Goal: Learn about a topic: Learn about a topic

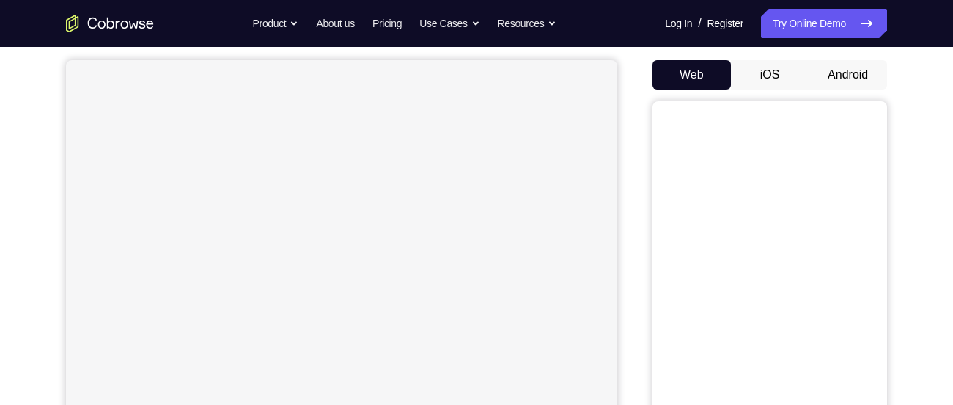
scroll to position [133, 0]
click at [866, 70] on button "Android" at bounding box center [848, 72] width 78 height 29
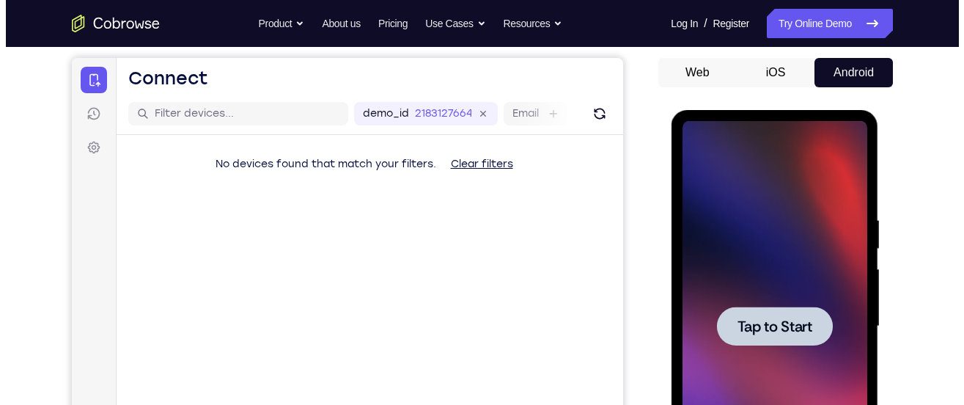
scroll to position [0, 0]
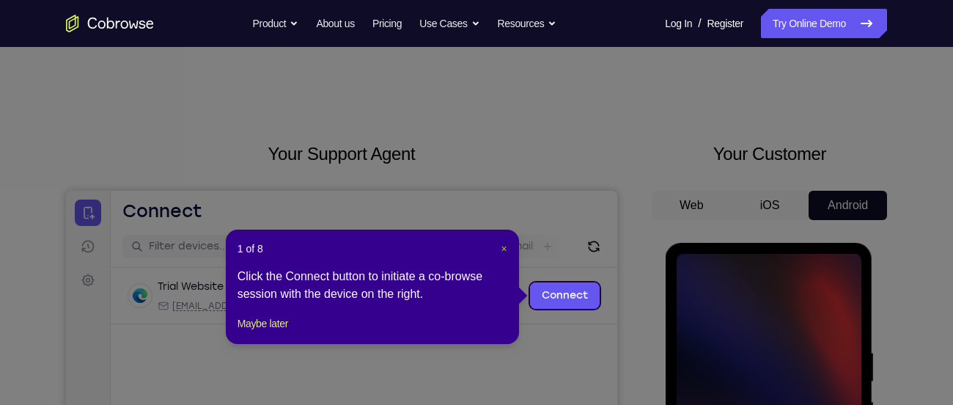
click at [501, 246] on span "×" at bounding box center [504, 249] width 6 height 12
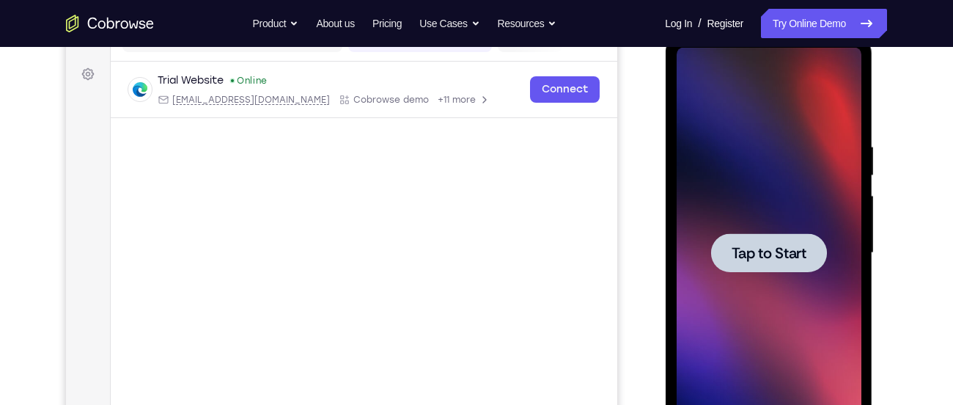
scroll to position [207, 0]
click at [563, 210] on main "demo_id 2183127664 2183127664 Email User ID Device ID Device name 6-digit code …" at bounding box center [364, 264] width 507 height 491
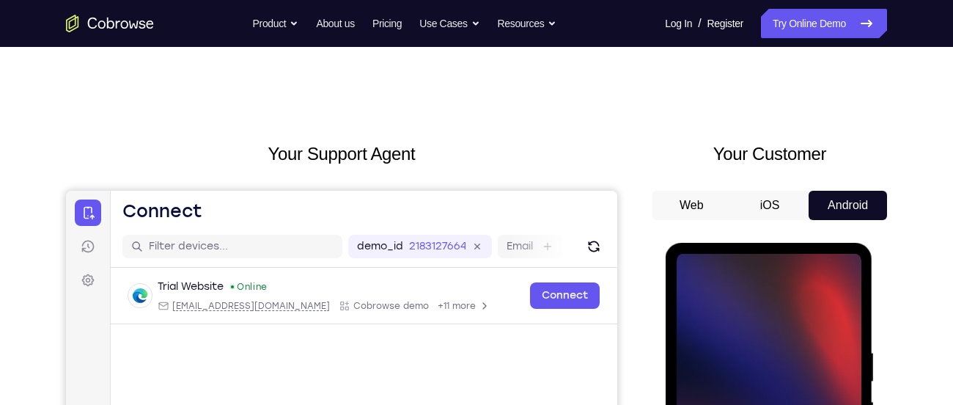
click at [137, 158] on h2 "Your Support Agent" at bounding box center [341, 154] width 551 height 26
drag, startPoint x: 137, startPoint y: 158, endPoint x: 81, endPoint y: -19, distance: 186.2
click at [71, 178] on div "Your Support Agent" at bounding box center [341, 412] width 551 height 542
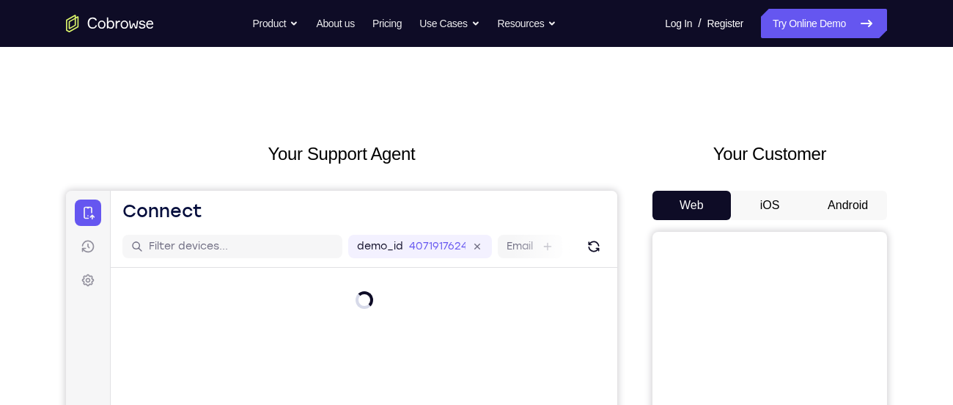
click at [614, 181] on div "Your Support Agent" at bounding box center [341, 412] width 551 height 542
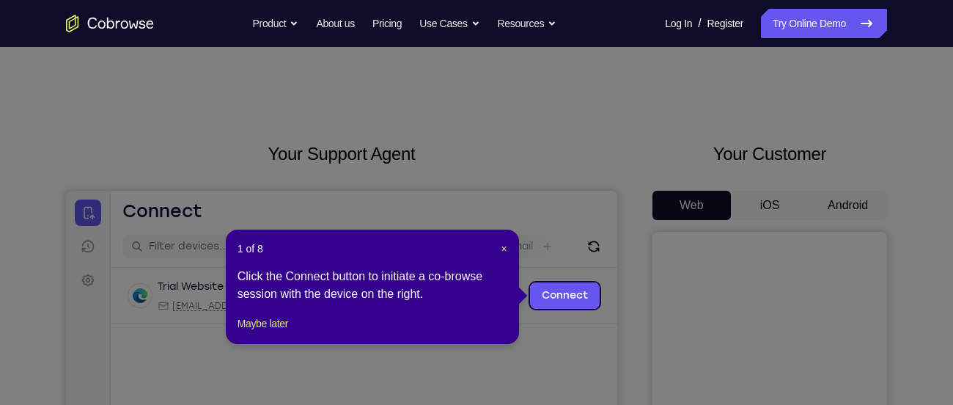
click at [150, 107] on icon at bounding box center [482, 202] width 964 height 405
click at [501, 245] on span "×" at bounding box center [504, 249] width 6 height 12
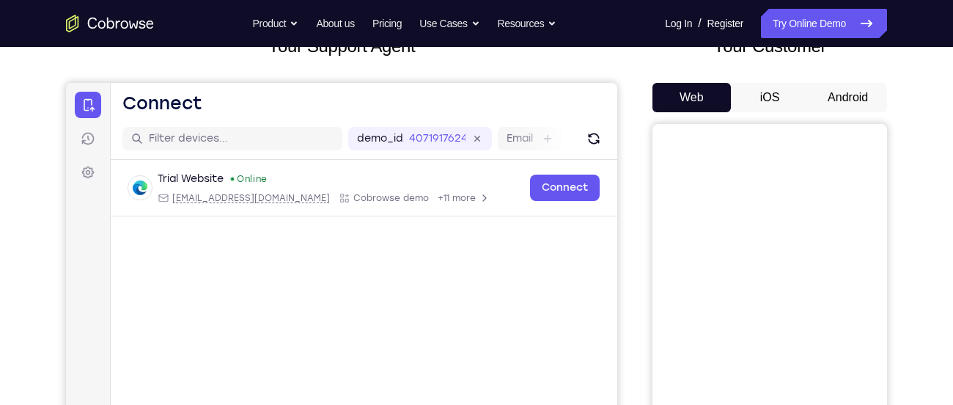
click at [845, 95] on button "Android" at bounding box center [848, 97] width 78 height 29
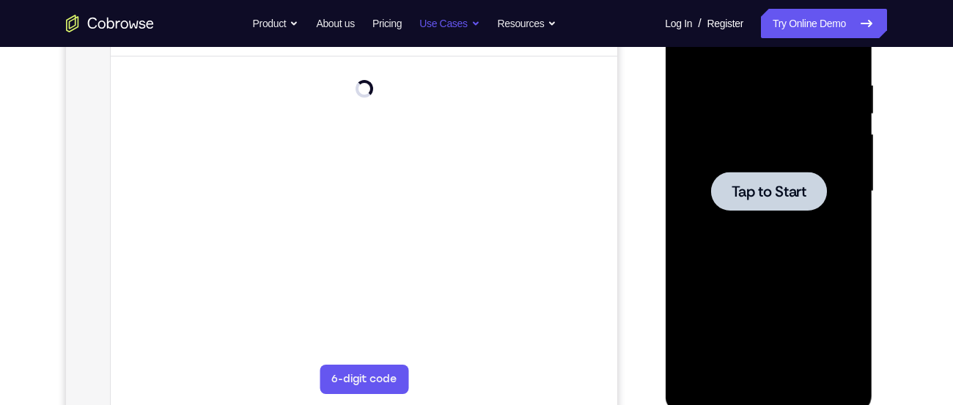
scroll to position [0, 0]
click at [775, 203] on div at bounding box center [768, 191] width 116 height 39
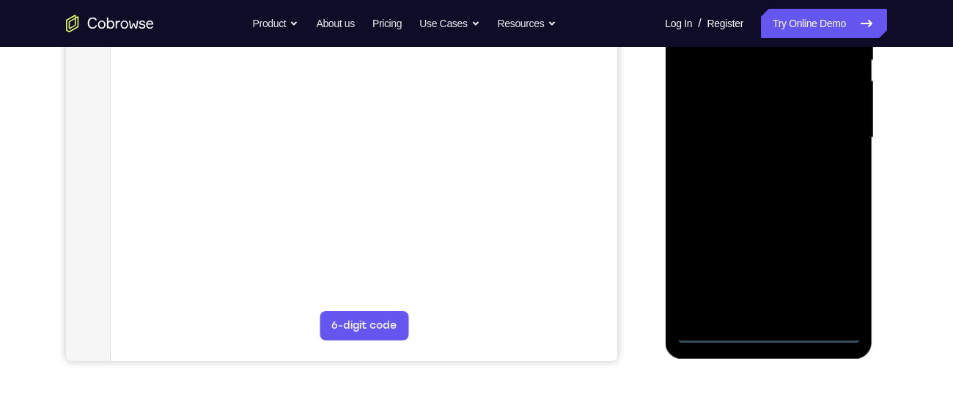
scroll to position [322, 0]
click at [765, 331] on div at bounding box center [768, 137] width 185 height 411
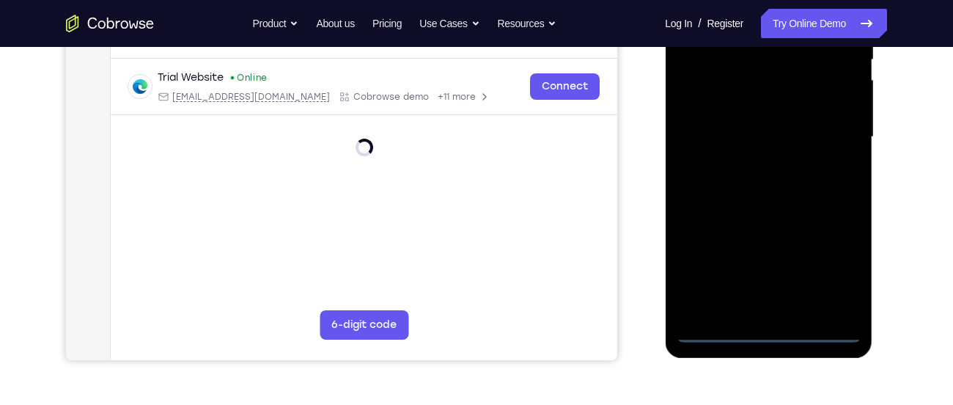
click at [839, 261] on div at bounding box center [768, 137] width 185 height 411
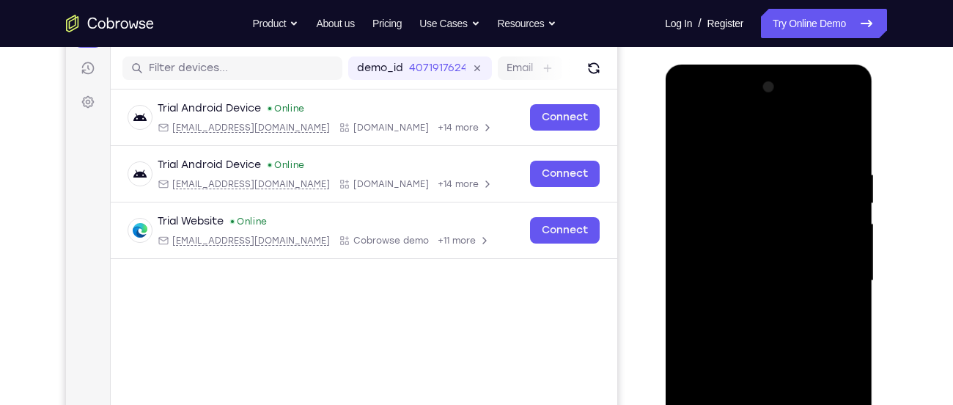
scroll to position [139, 0]
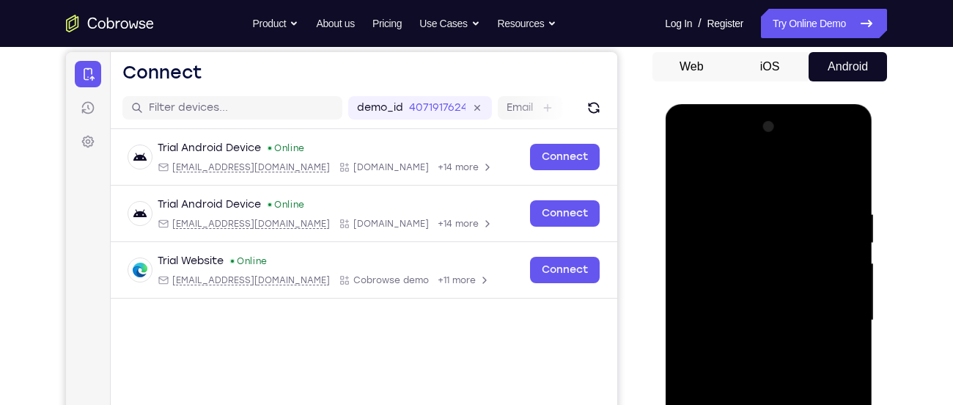
click at [716, 170] on div at bounding box center [768, 320] width 185 height 411
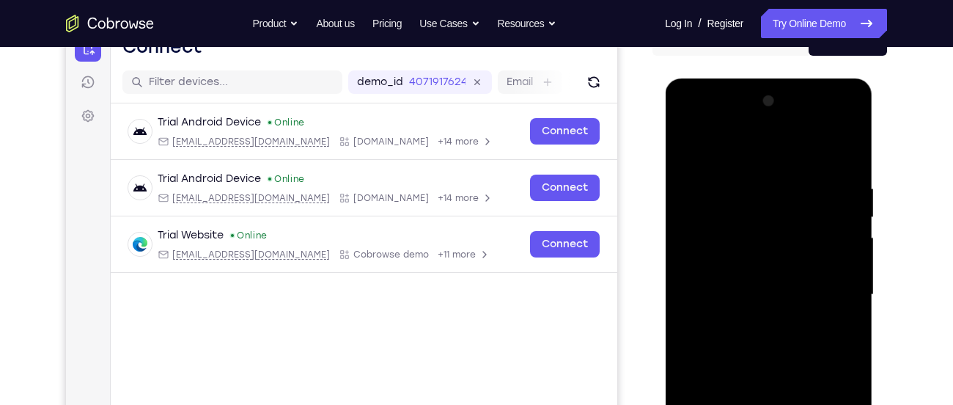
scroll to position [168, 0]
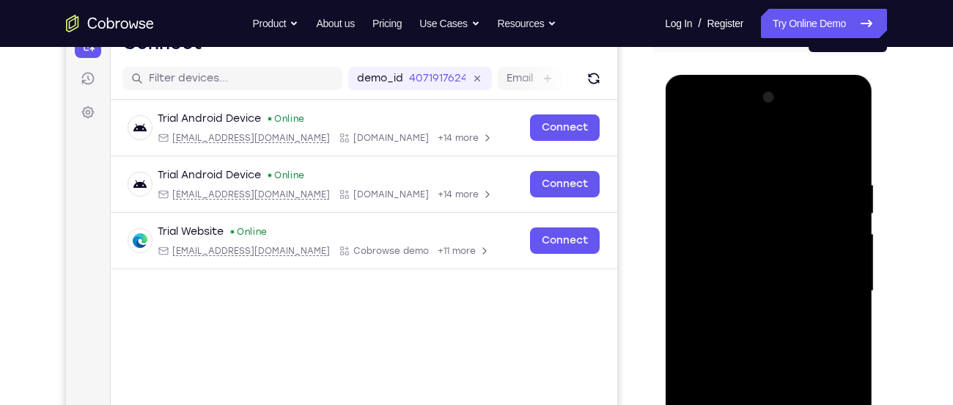
click at [748, 212] on div at bounding box center [768, 291] width 185 height 411
click at [774, 136] on div at bounding box center [768, 291] width 185 height 411
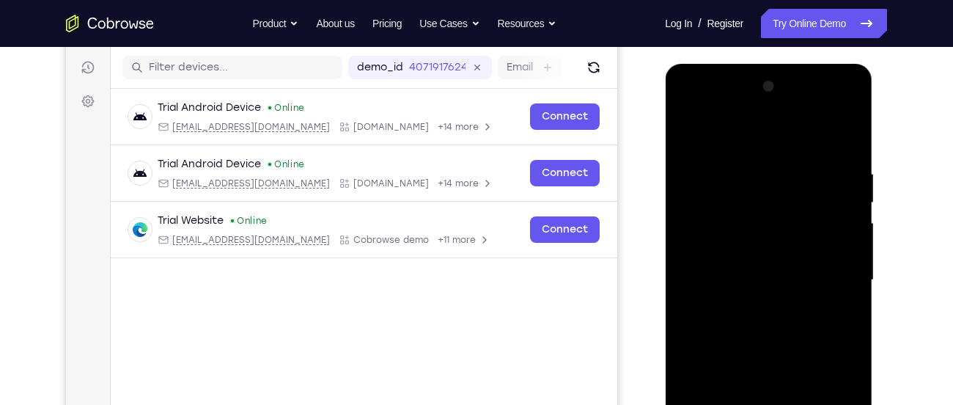
scroll to position [181, 0]
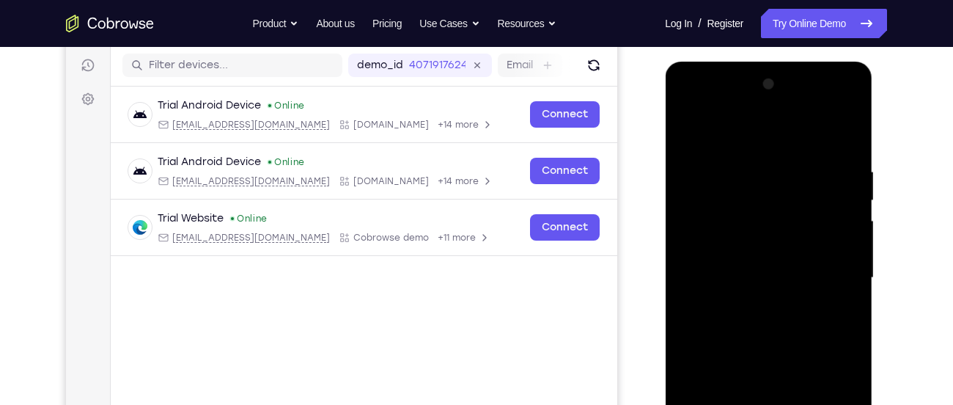
click at [710, 238] on div at bounding box center [768, 278] width 185 height 411
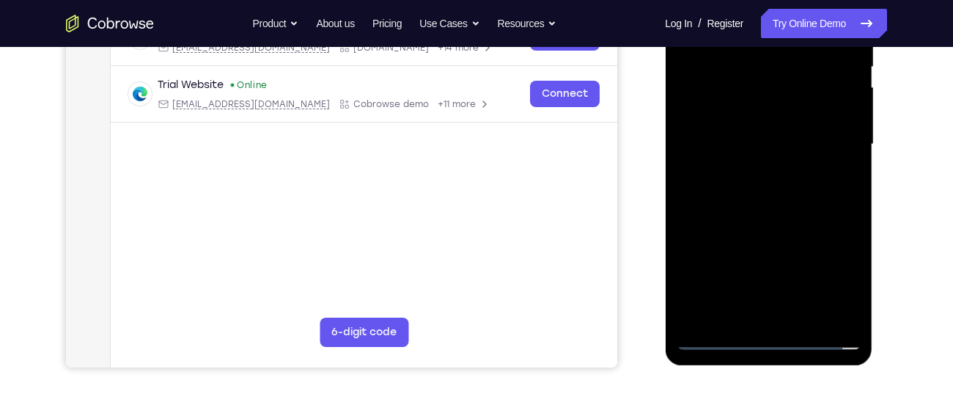
scroll to position [317, 0]
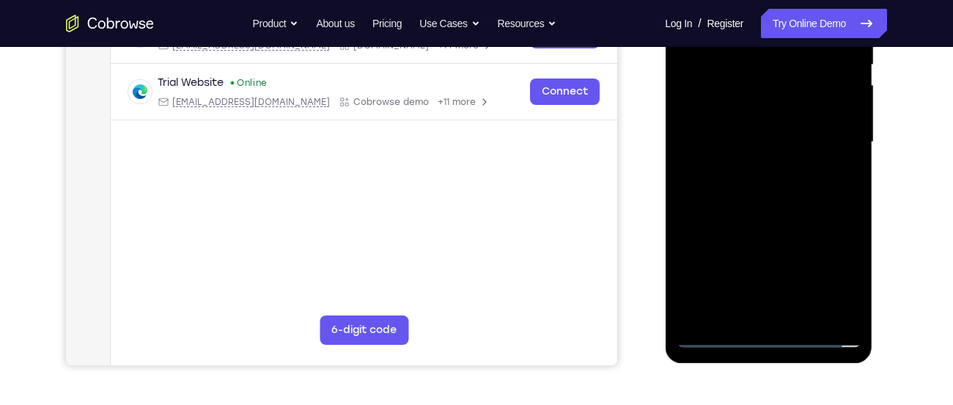
click at [785, 290] on div at bounding box center [768, 142] width 185 height 411
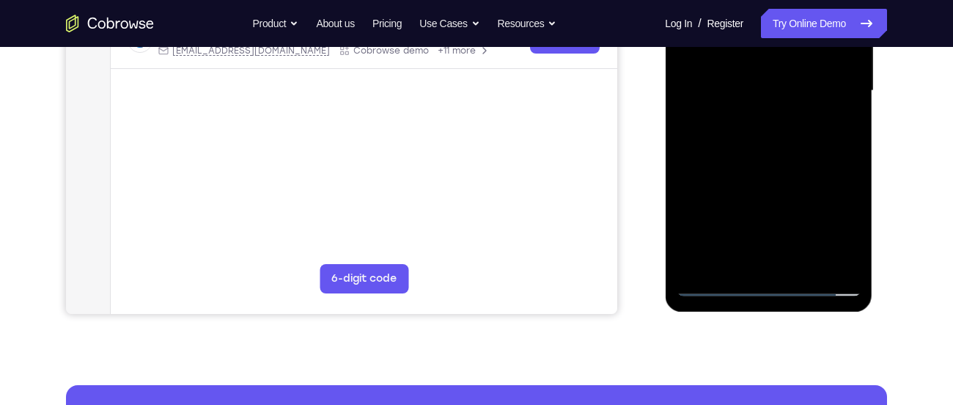
scroll to position [372, 0]
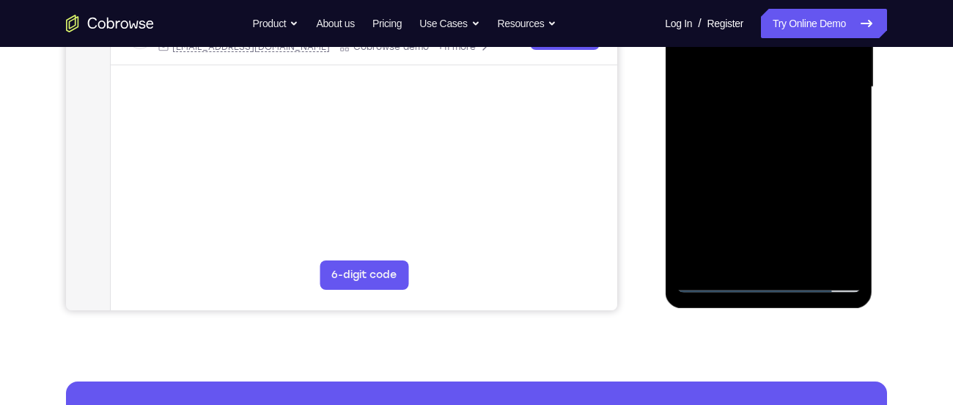
click at [724, 103] on div at bounding box center [768, 87] width 185 height 411
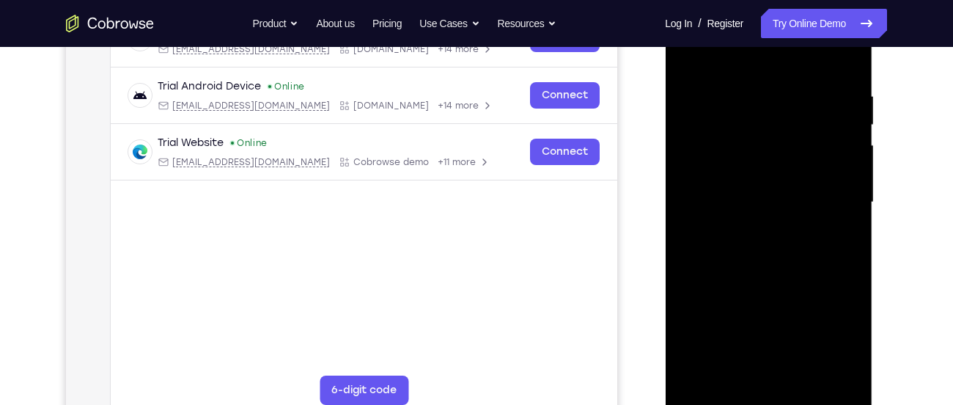
scroll to position [248, 0]
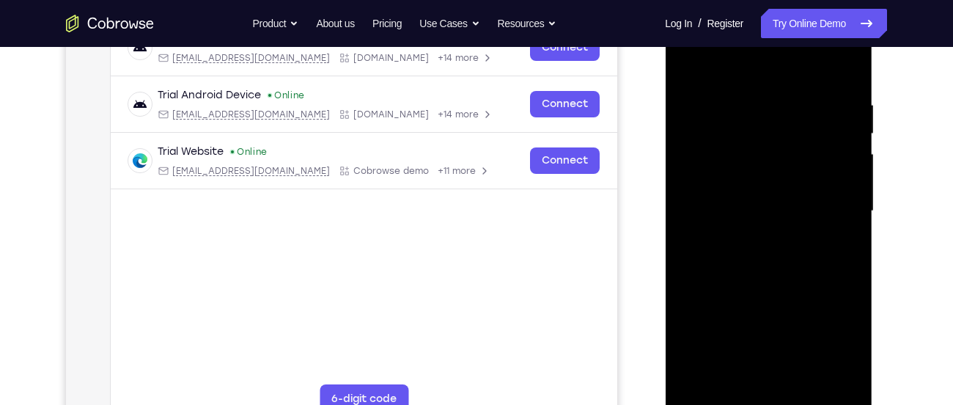
click at [699, 131] on div at bounding box center [768, 211] width 185 height 411
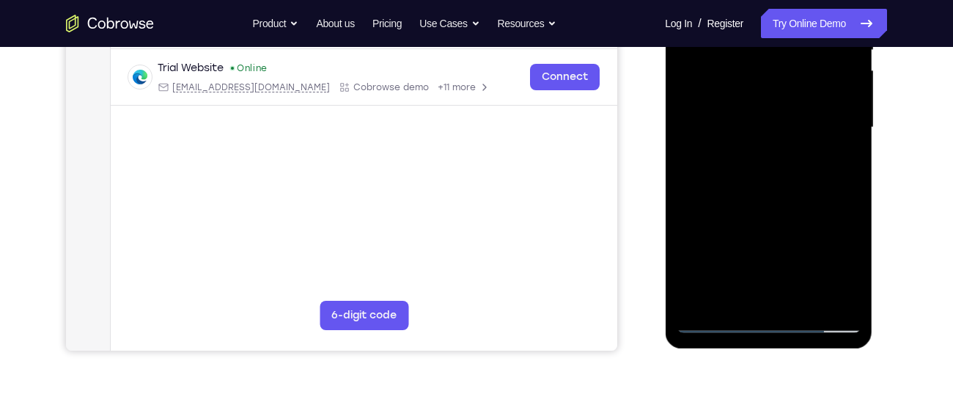
click at [752, 227] on div at bounding box center [768, 127] width 185 height 411
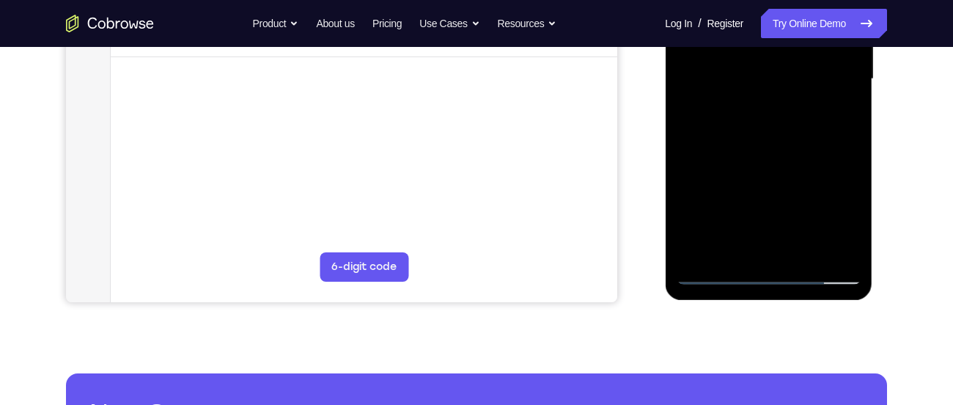
scroll to position [381, 0]
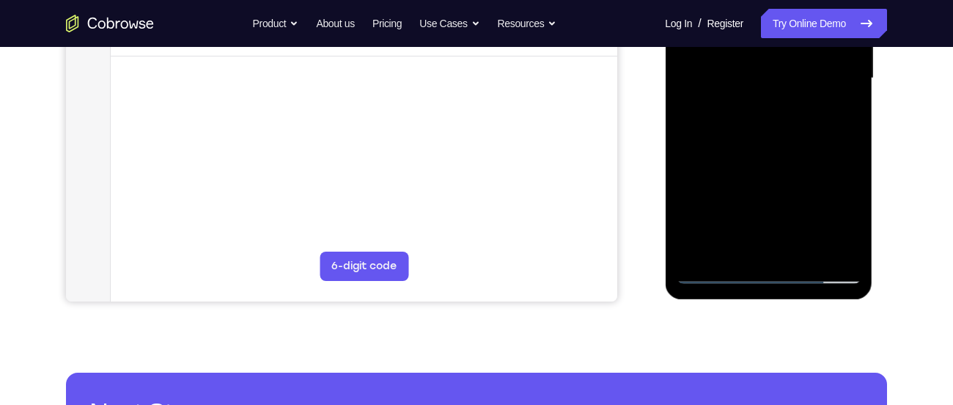
click at [760, 238] on div at bounding box center [768, 78] width 185 height 411
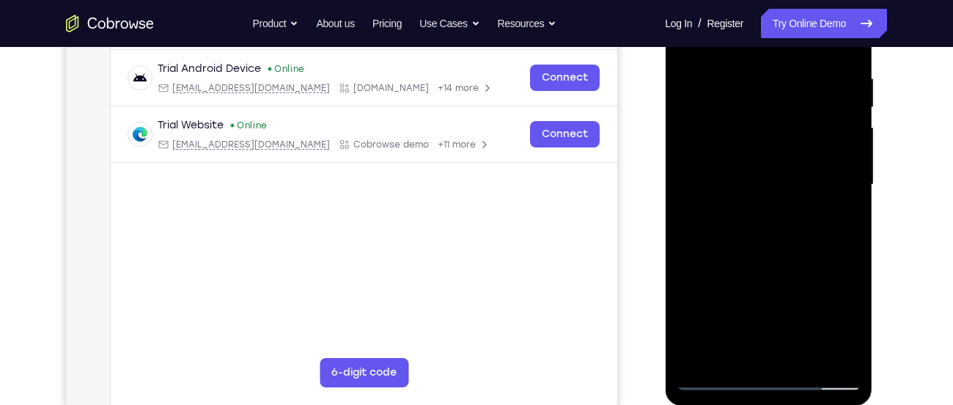
scroll to position [289, 0]
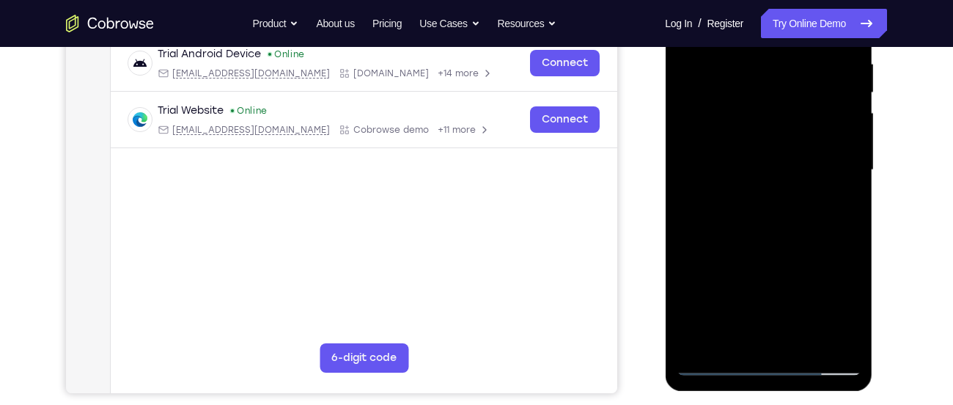
click at [810, 208] on div at bounding box center [768, 170] width 185 height 411
click at [772, 205] on div at bounding box center [768, 170] width 185 height 411
click at [848, 272] on div at bounding box center [768, 170] width 185 height 411
click at [840, 219] on div at bounding box center [768, 170] width 185 height 411
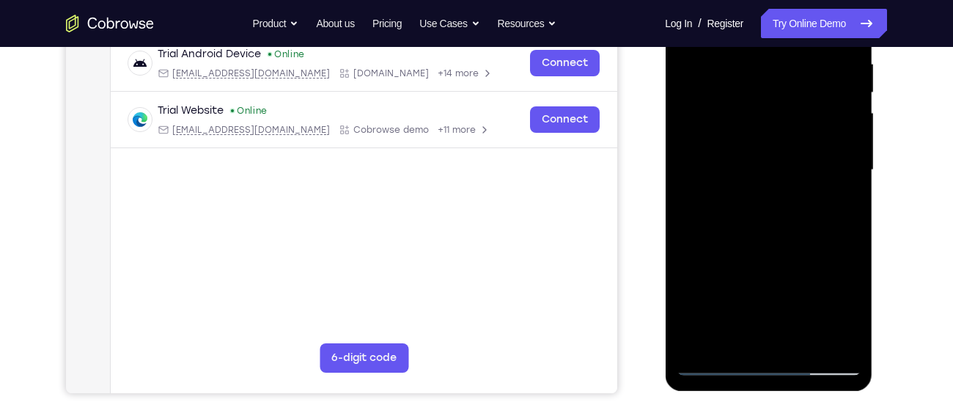
click at [728, 242] on div at bounding box center [768, 170] width 185 height 411
click at [730, 243] on div at bounding box center [768, 170] width 185 height 411
click at [728, 243] on div at bounding box center [768, 170] width 185 height 411
click at [730, 243] on div at bounding box center [768, 170] width 185 height 411
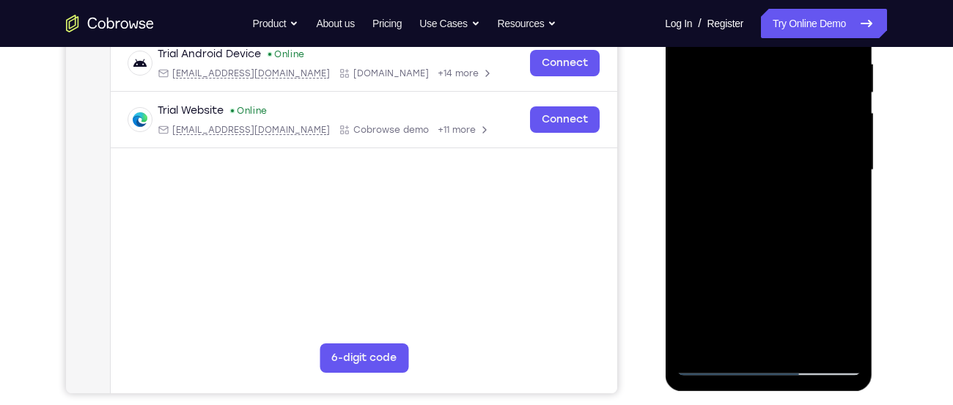
click at [731, 243] on div at bounding box center [768, 170] width 185 height 411
click at [732, 243] on div at bounding box center [768, 170] width 185 height 411
click at [735, 243] on div at bounding box center [768, 170] width 185 height 411
click at [740, 243] on div at bounding box center [768, 170] width 185 height 411
click at [746, 243] on div at bounding box center [768, 170] width 185 height 411
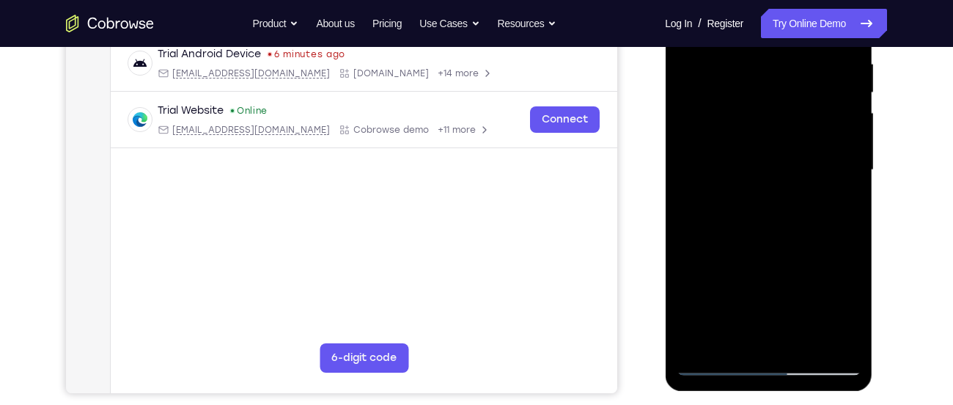
click at [747, 243] on div at bounding box center [768, 170] width 185 height 411
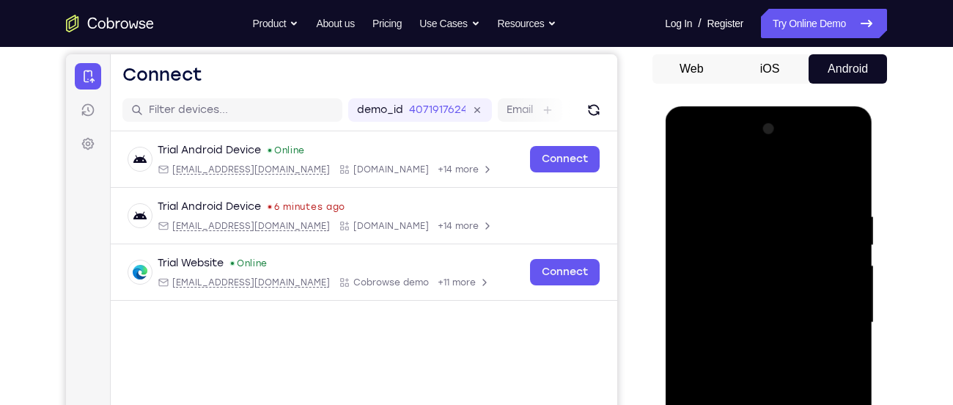
scroll to position [136, 0]
click at [828, 151] on div at bounding box center [768, 323] width 185 height 411
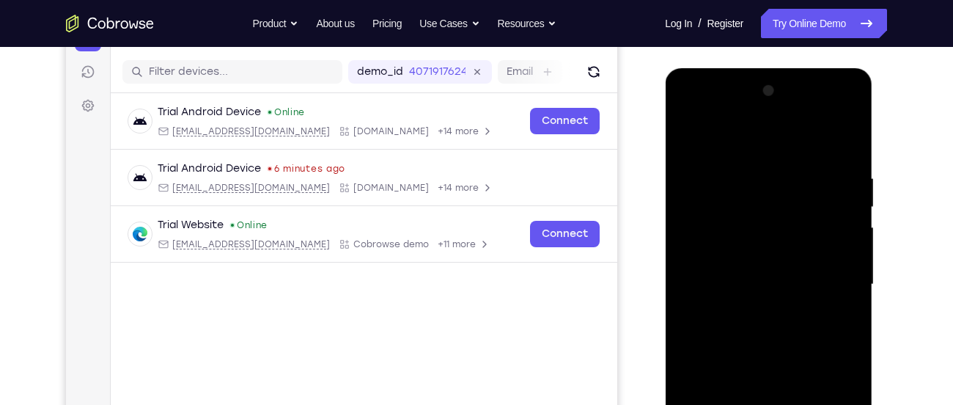
scroll to position [171, 0]
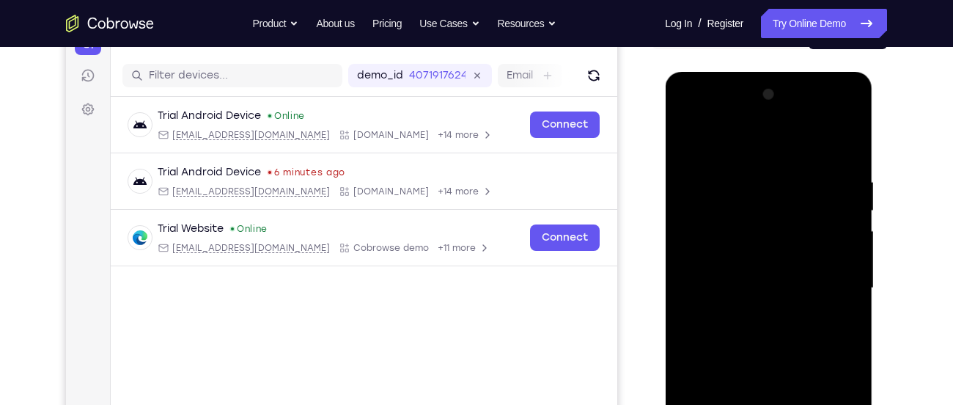
click at [734, 138] on div at bounding box center [768, 288] width 185 height 411
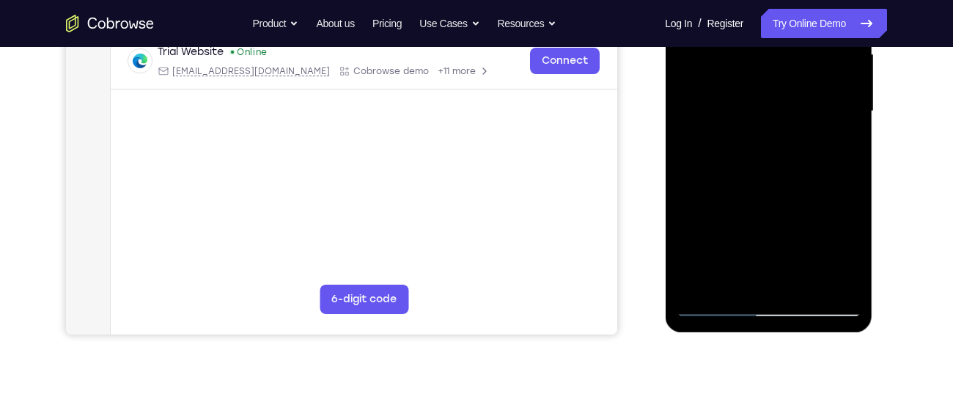
scroll to position [348, 0]
click at [721, 267] on div at bounding box center [768, 110] width 185 height 411
click at [752, 188] on div at bounding box center [768, 110] width 185 height 411
click at [849, 248] on div at bounding box center [768, 110] width 185 height 411
click at [842, 218] on div at bounding box center [768, 110] width 185 height 411
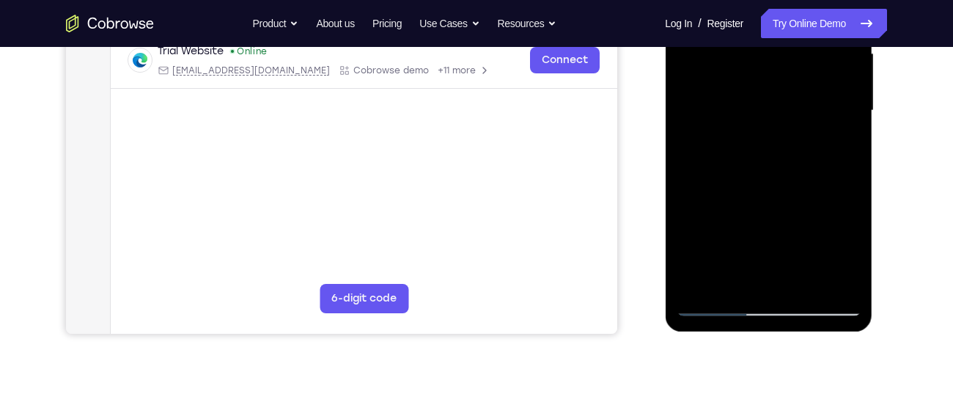
click at [789, 210] on div at bounding box center [768, 110] width 185 height 411
click at [837, 219] on div at bounding box center [768, 110] width 185 height 411
click at [834, 216] on div at bounding box center [768, 110] width 185 height 411
click at [733, 204] on div at bounding box center [768, 110] width 185 height 411
click at [686, 227] on div at bounding box center [768, 110] width 185 height 411
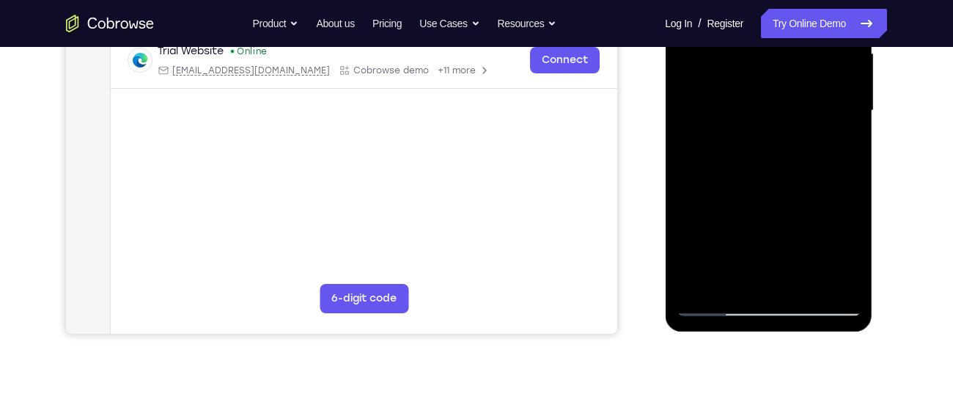
click at [832, 236] on div at bounding box center [768, 110] width 185 height 411
click at [699, 224] on div at bounding box center [768, 110] width 185 height 411
click at [704, 224] on div at bounding box center [768, 110] width 185 height 411
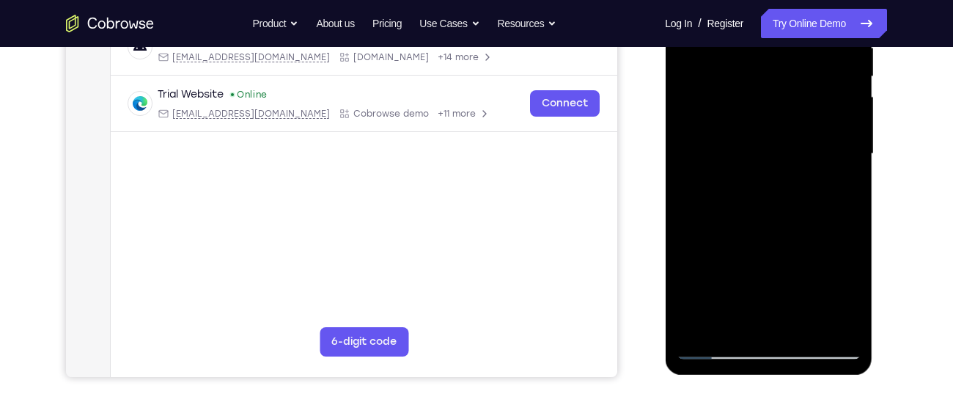
scroll to position [356, 0]
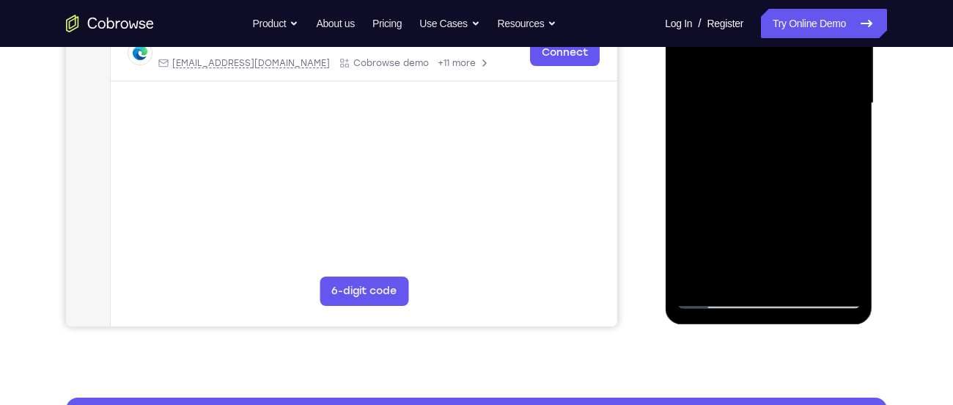
click at [709, 219] on div at bounding box center [768, 103] width 185 height 411
click at [716, 219] on div at bounding box center [768, 103] width 185 height 411
click at [728, 218] on div at bounding box center [768, 103] width 185 height 411
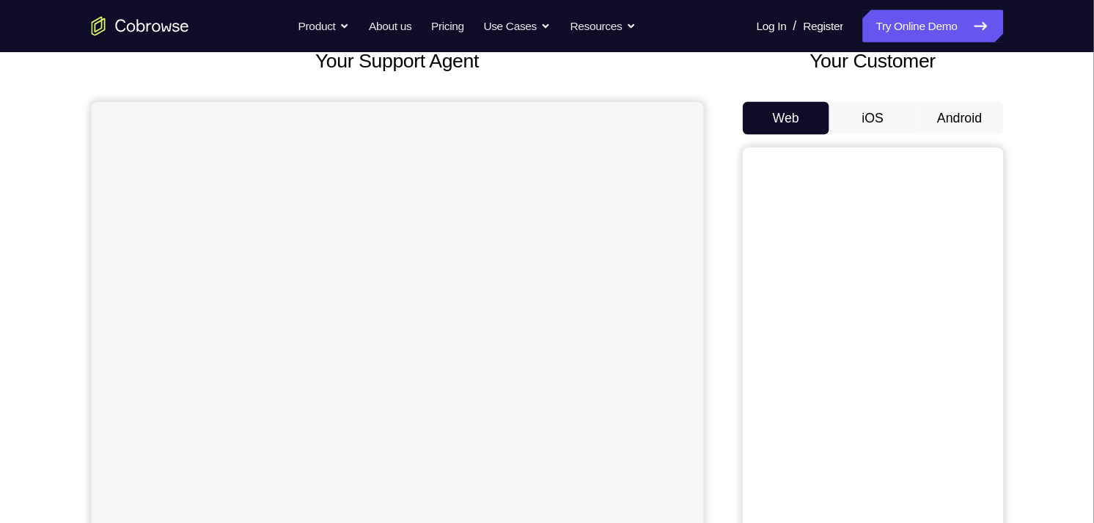
scroll to position [99, 0]
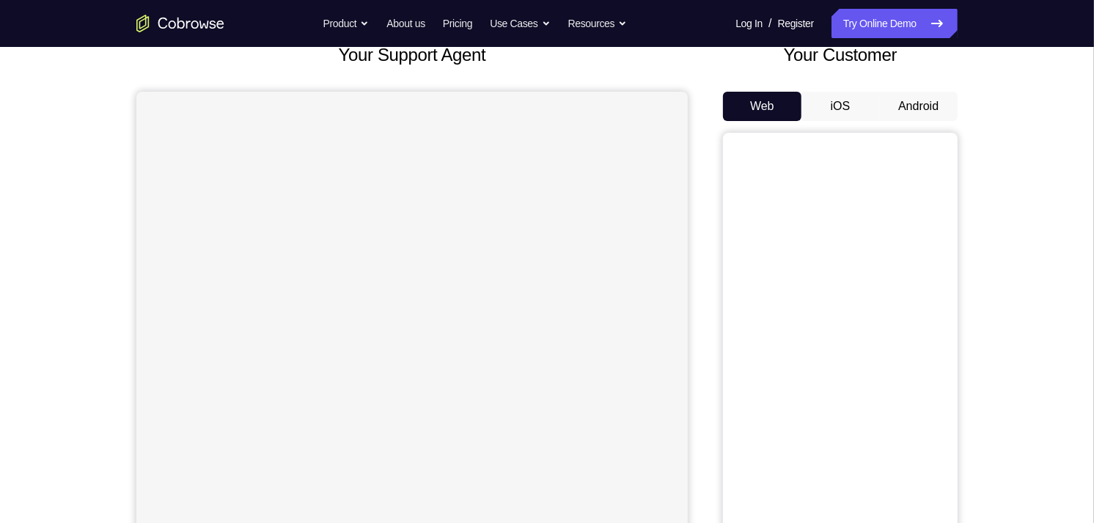
drag, startPoint x: 952, startPoint y: 8, endPoint x: 691, endPoint y: 199, distance: 323.6
click at [691, 199] on div "Your Support Agent Your Customer Web iOS Android" at bounding box center [546, 313] width 821 height 542
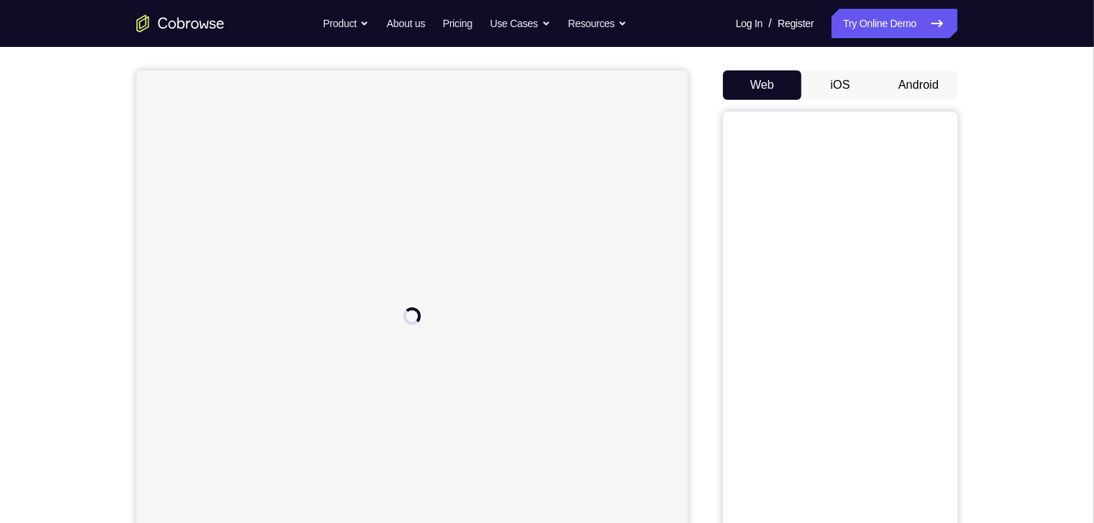
scroll to position [121, 0]
click at [924, 89] on button "Android" at bounding box center [918, 84] width 78 height 29
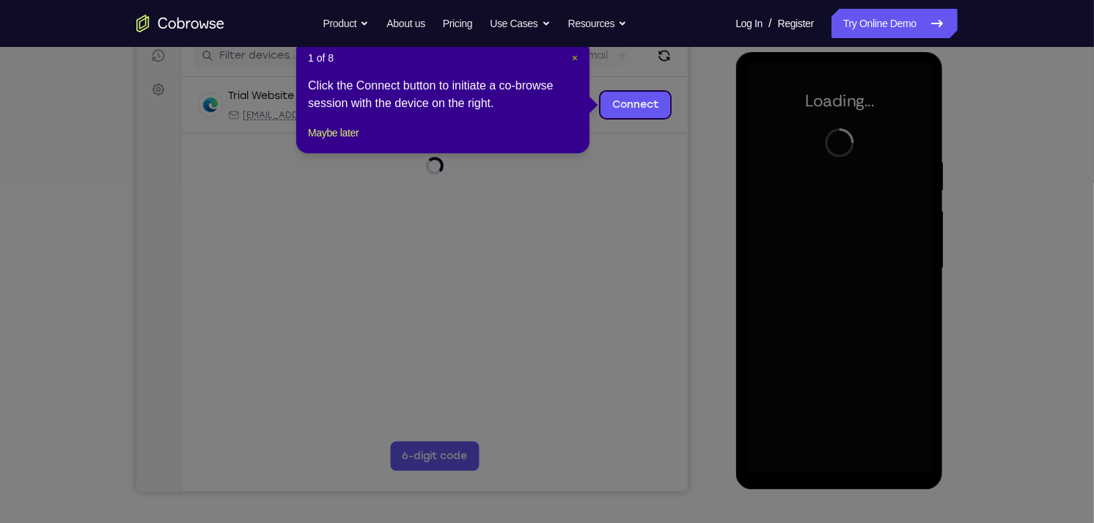
scroll to position [0, 0]
click at [576, 60] on span "×" at bounding box center [575, 58] width 6 height 12
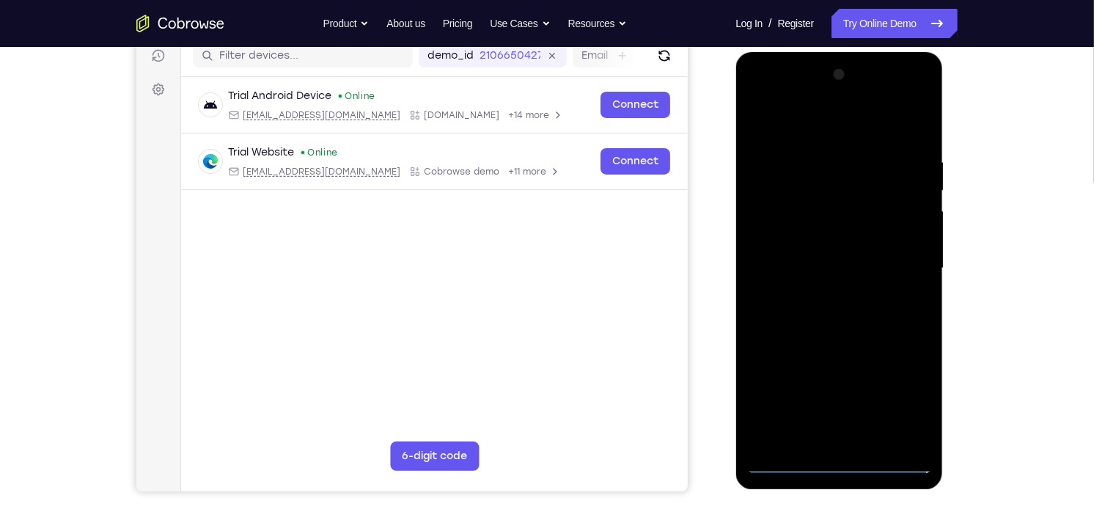
click at [834, 466] on div at bounding box center [838, 267] width 185 height 411
click at [911, 389] on div at bounding box center [838, 267] width 185 height 411
click at [801, 124] on div at bounding box center [838, 267] width 185 height 411
click at [801, 183] on div at bounding box center [838, 267] width 185 height 411
click at [798, 234] on div at bounding box center [838, 267] width 185 height 411
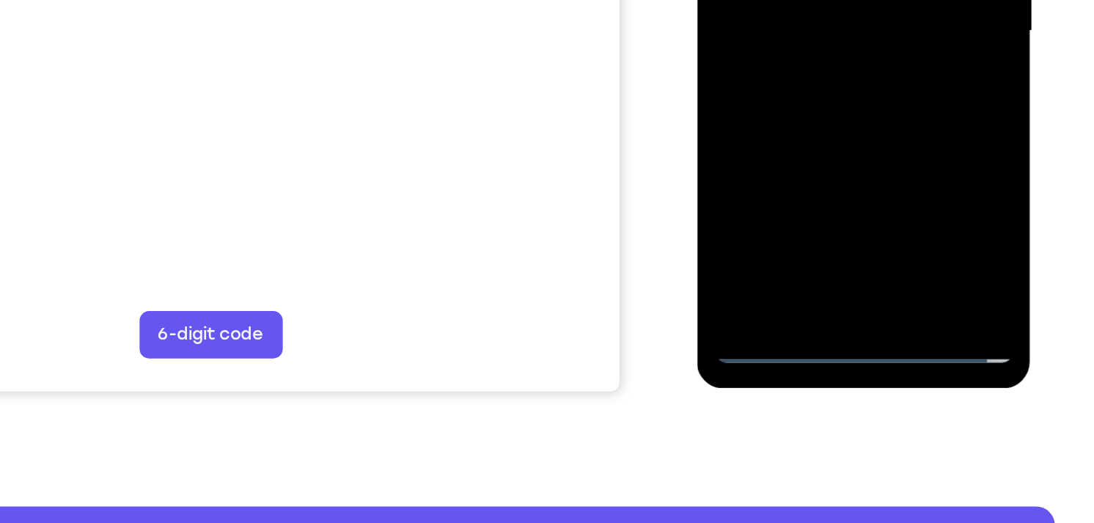
scroll to position [240, 0]
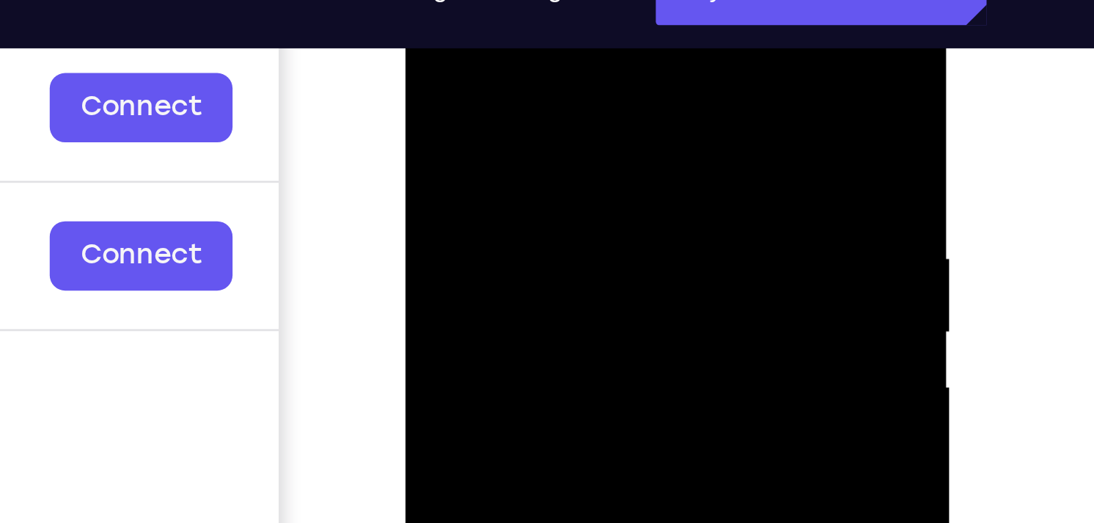
scroll to position [226, 0]
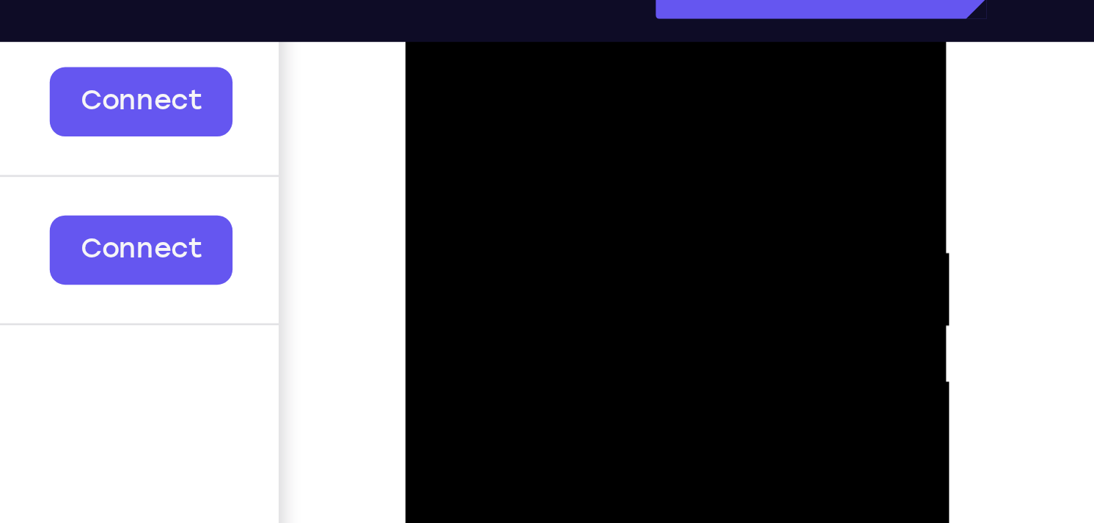
click at [455, 78] on div at bounding box center [507, 179] width 185 height 411
click at [434, 100] on div at bounding box center [507, 179] width 185 height 411
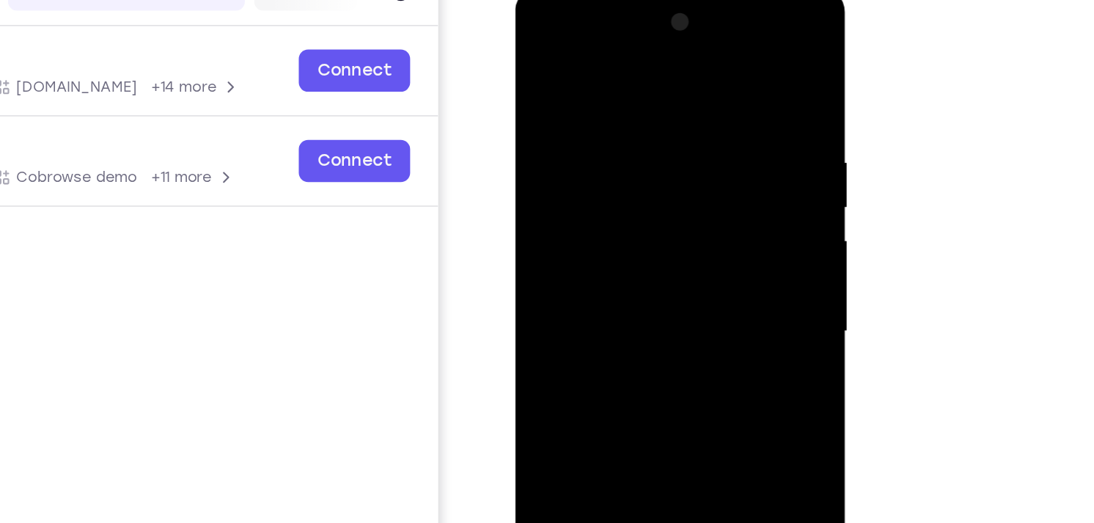
scroll to position [78, 0]
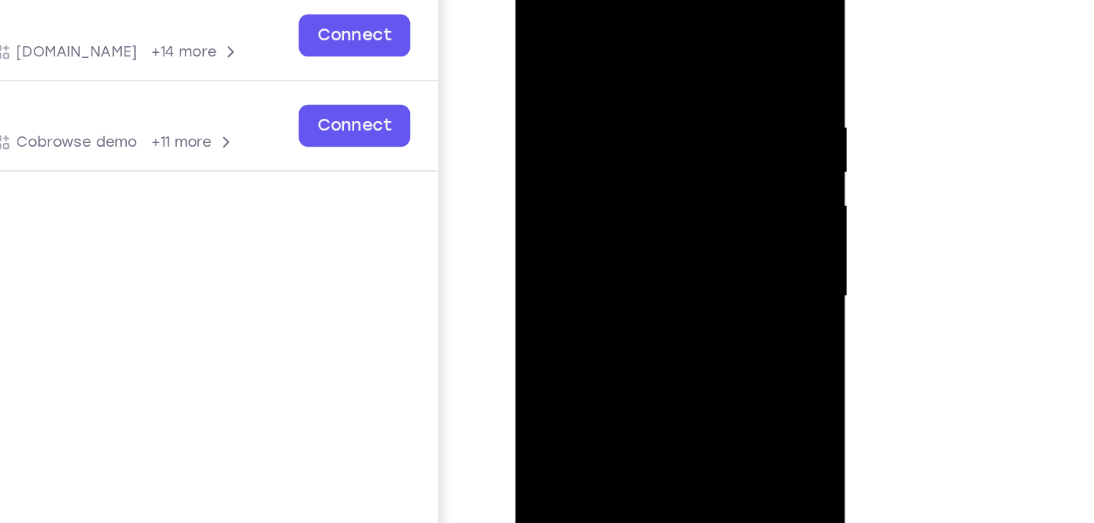
click at [679, 0] on div at bounding box center [617, 168] width 185 height 411
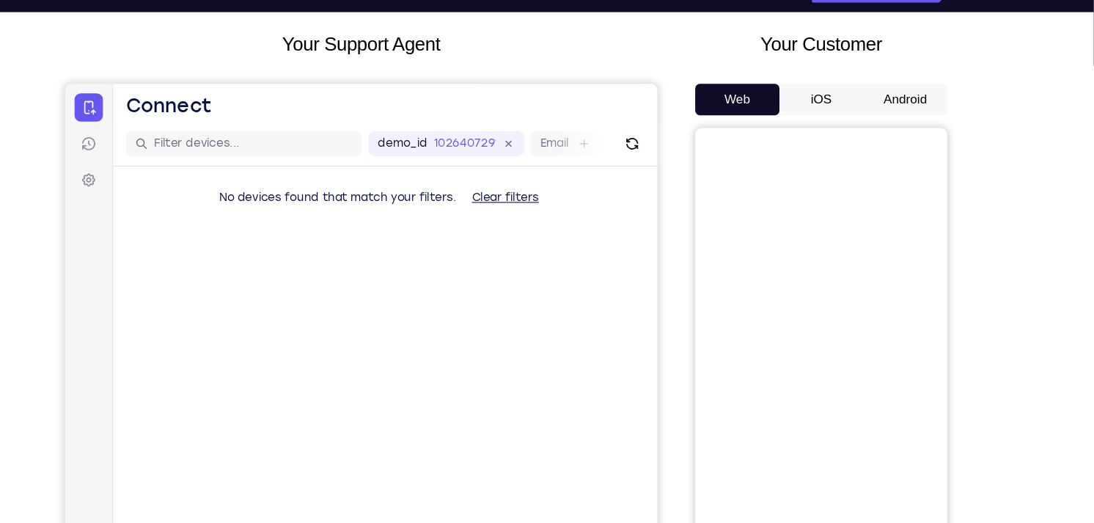
scroll to position [77, 0]
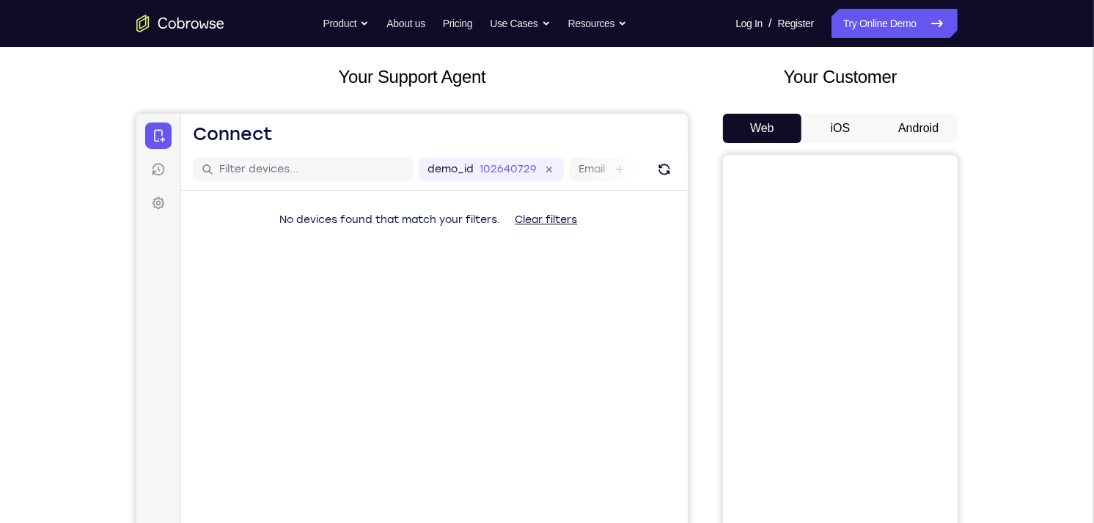
click at [912, 122] on button "Android" at bounding box center [918, 128] width 78 height 29
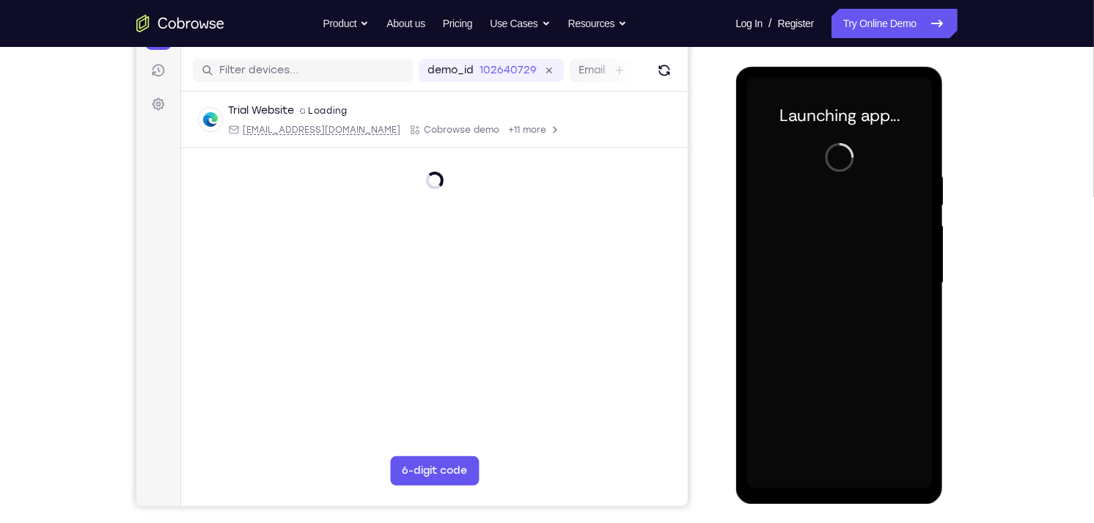
scroll to position [0, 0]
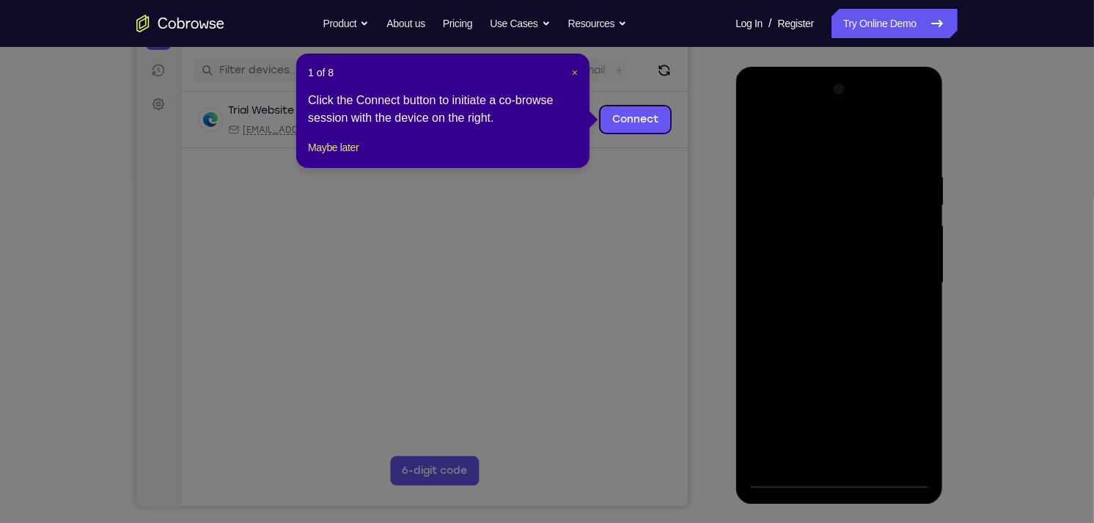
click at [573, 72] on span "×" at bounding box center [575, 73] width 6 height 12
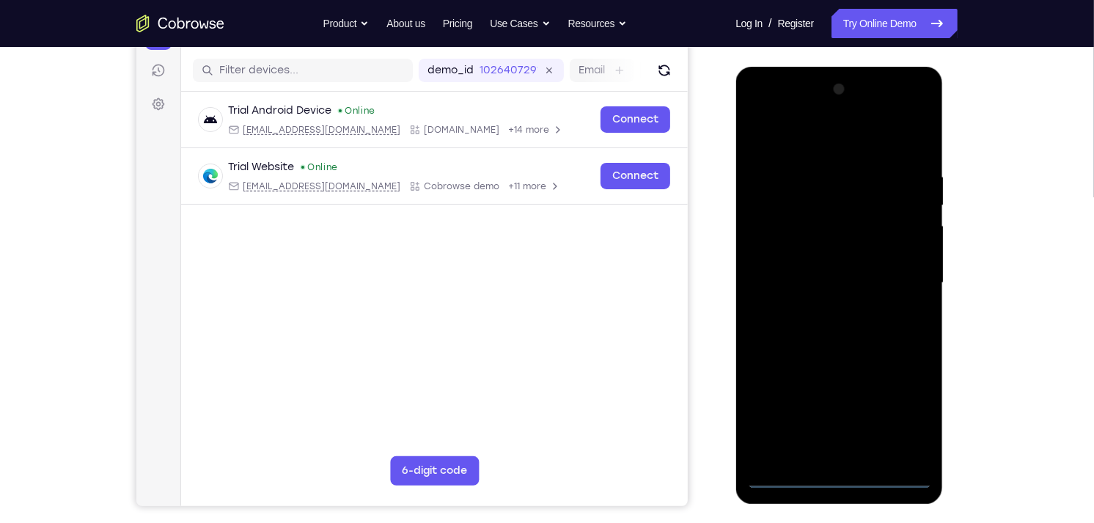
click at [837, 479] on div at bounding box center [838, 282] width 185 height 411
click at [908, 408] on div at bounding box center [838, 282] width 185 height 411
click at [897, 412] on div at bounding box center [838, 282] width 185 height 411
click at [800, 142] on div at bounding box center [838, 282] width 185 height 411
click at [798, 203] on div at bounding box center [838, 282] width 185 height 411
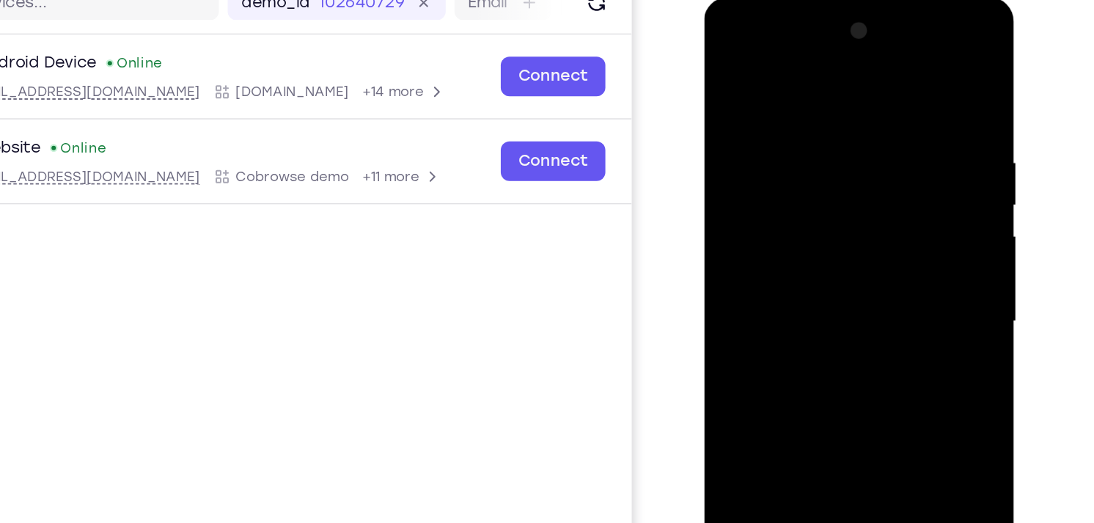
scroll to position [176, 0]
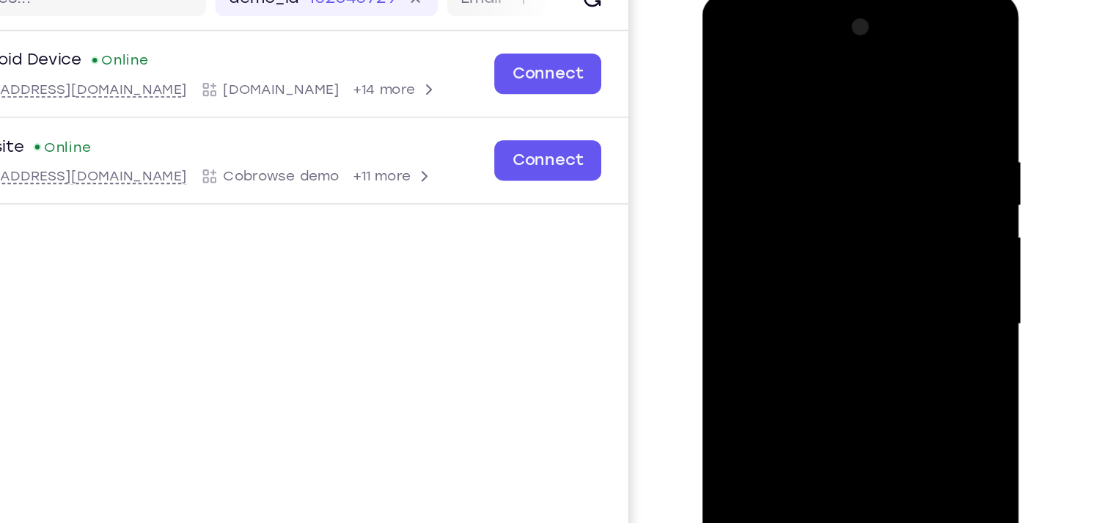
click at [741, 175] on div at bounding box center [805, 209] width 185 height 411
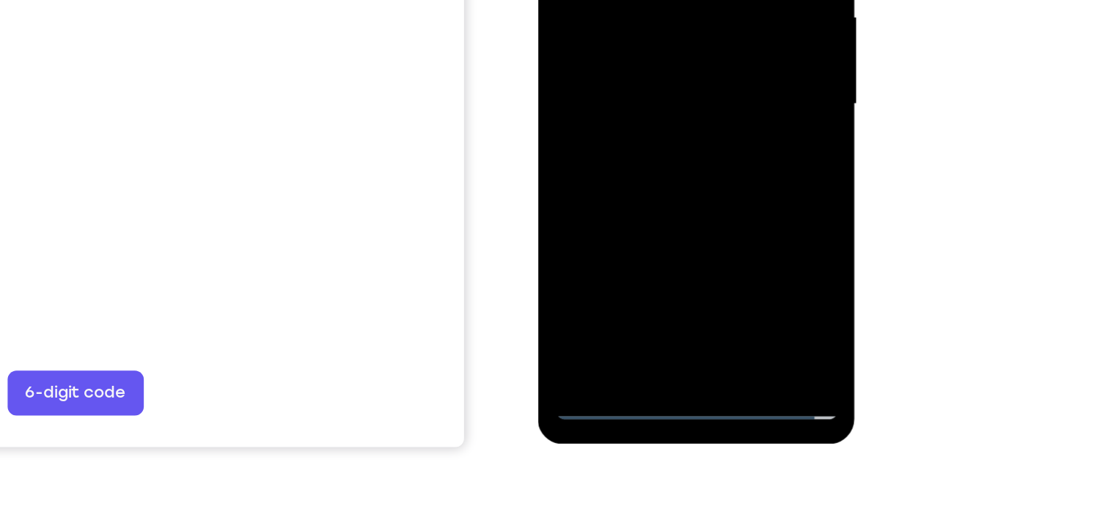
scroll to position [209, 0]
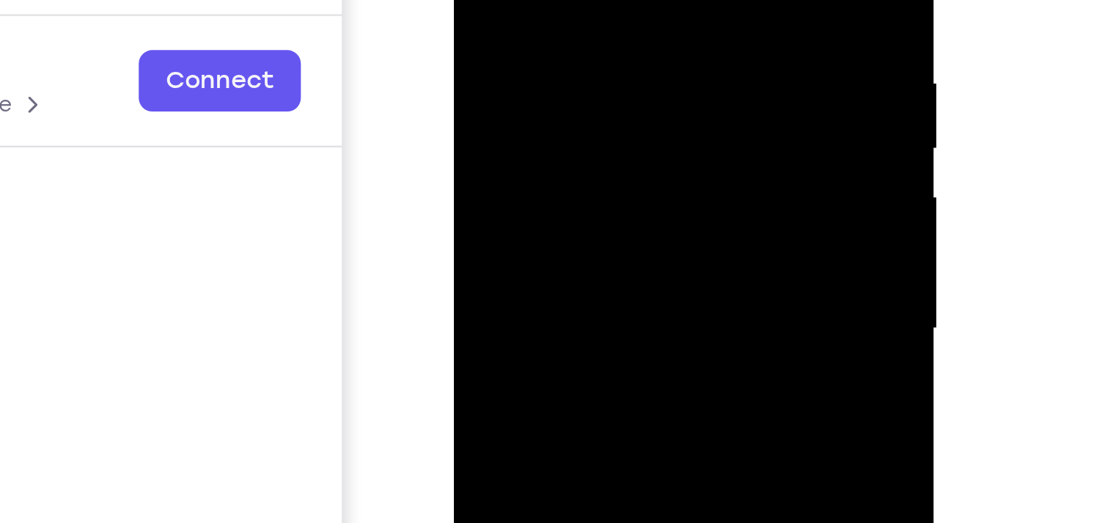
click at [485, 0] on div at bounding box center [556, 43] width 185 height 411
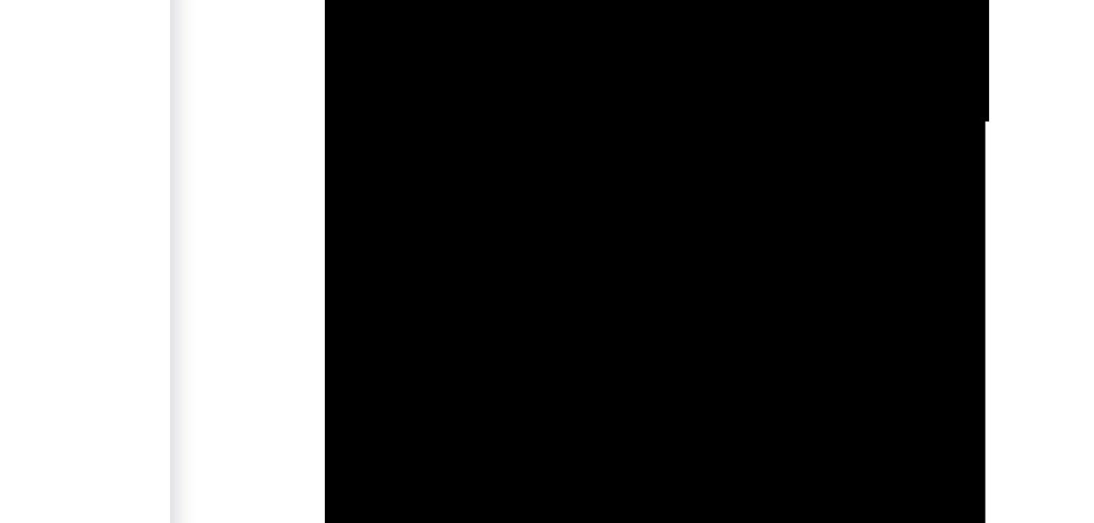
scroll to position [231, 0]
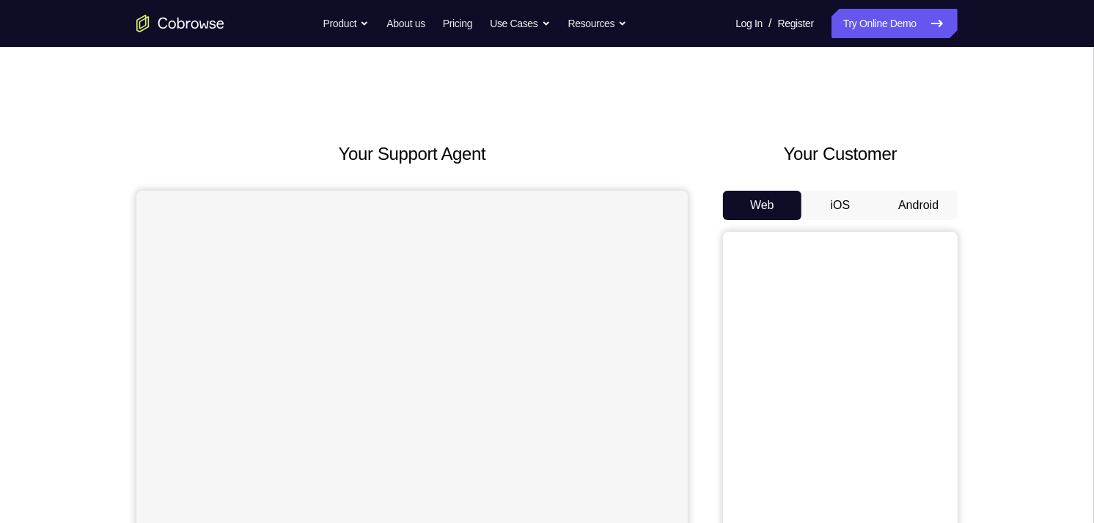
click at [933, 207] on button "Android" at bounding box center [918, 205] width 78 height 29
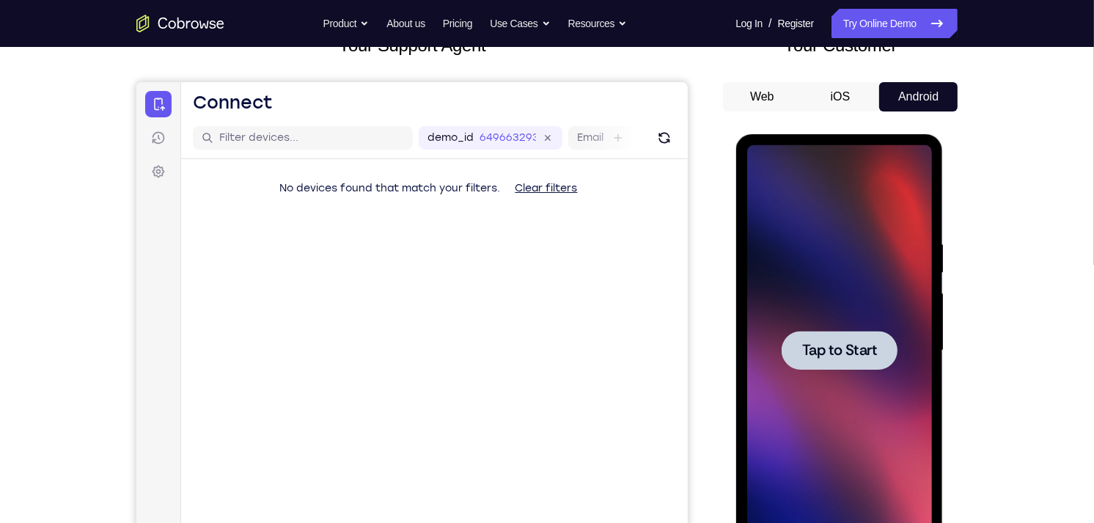
click at [807, 346] on span "Tap to Start" at bounding box center [838, 349] width 75 height 15
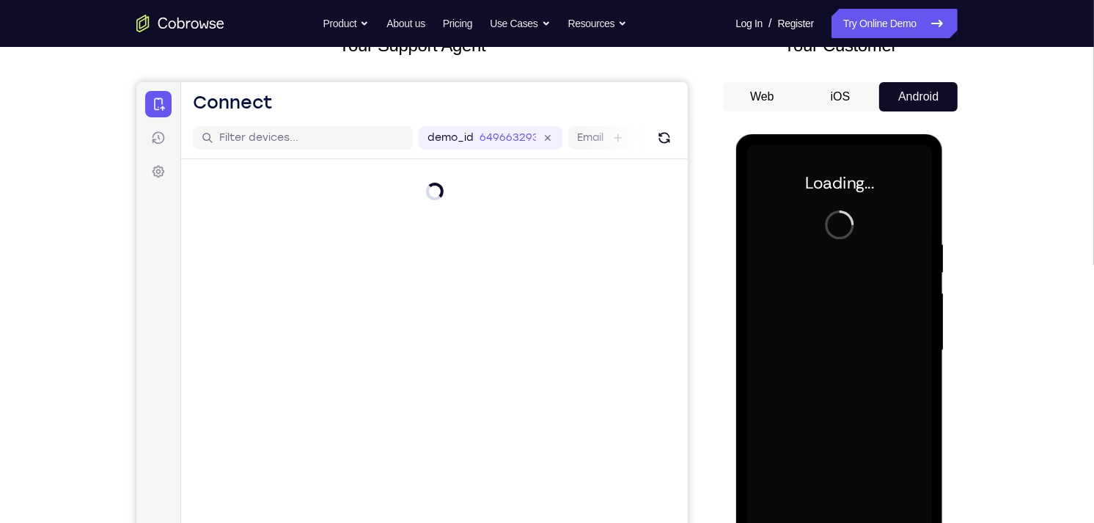
scroll to position [165, 0]
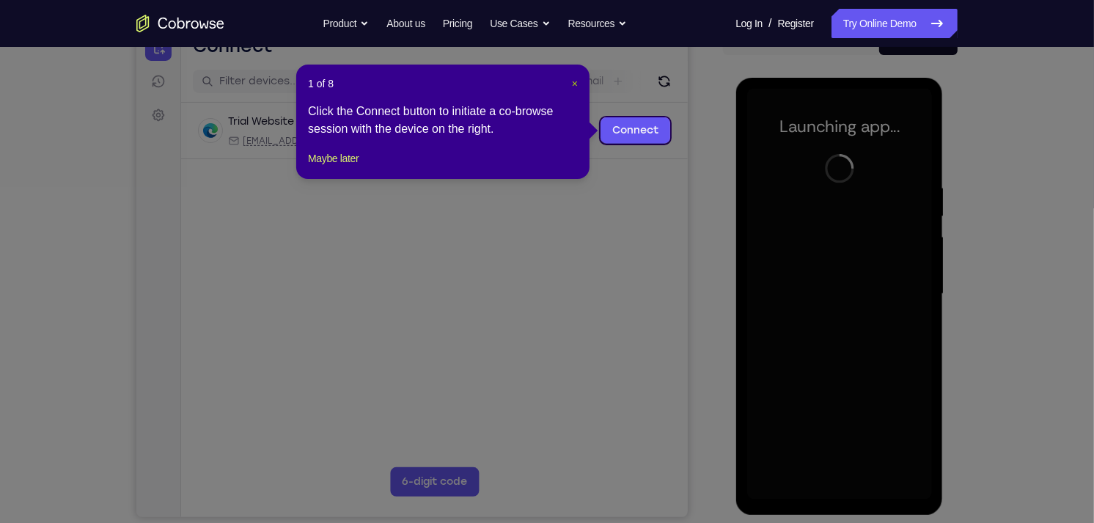
click at [573, 84] on span "×" at bounding box center [575, 84] width 6 height 12
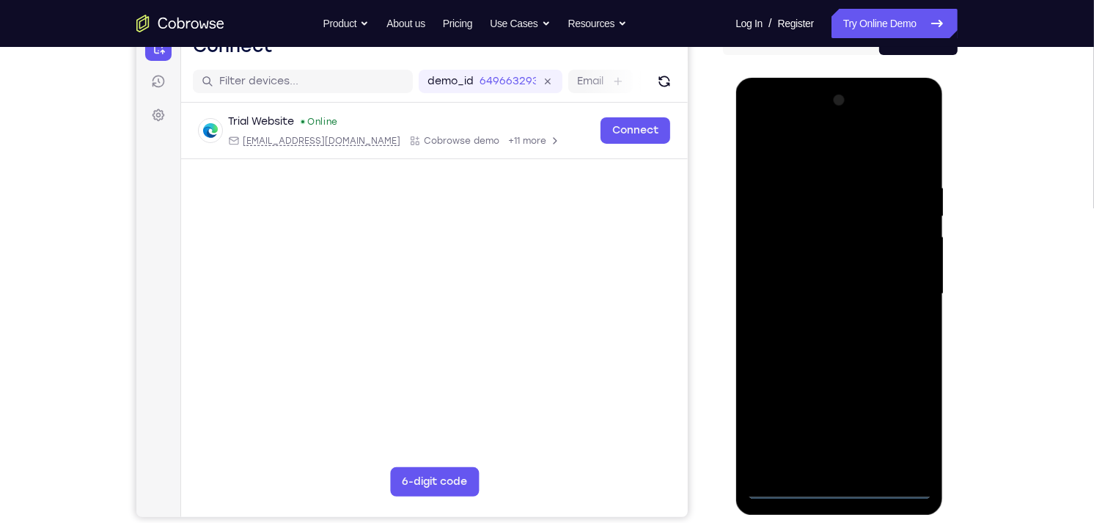
click at [834, 487] on div at bounding box center [838, 293] width 185 height 411
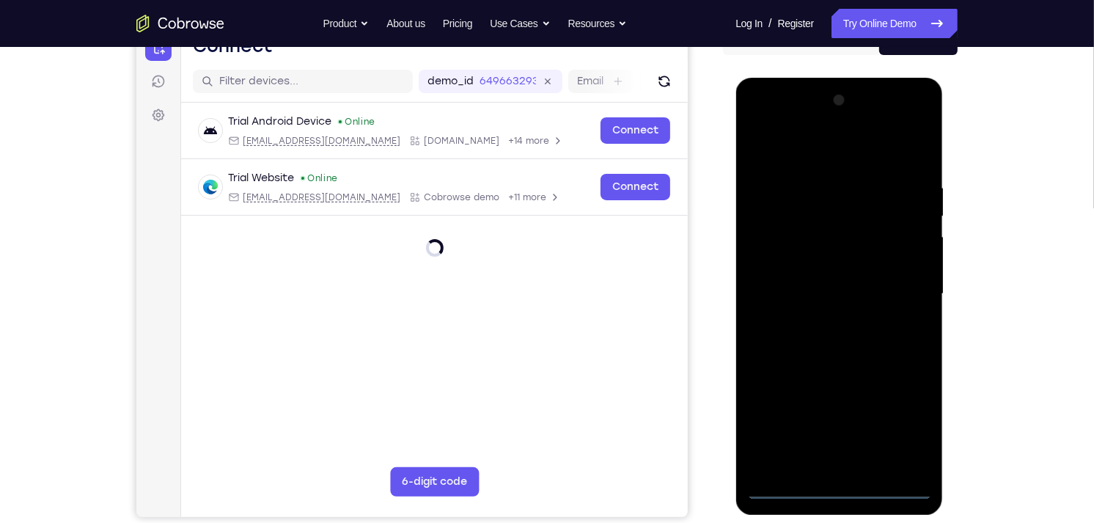
click at [897, 427] on div at bounding box center [838, 293] width 185 height 411
click at [802, 147] on div at bounding box center [838, 293] width 185 height 411
click at [801, 217] on div at bounding box center [838, 293] width 185 height 411
click at [794, 260] on div at bounding box center [838, 293] width 185 height 411
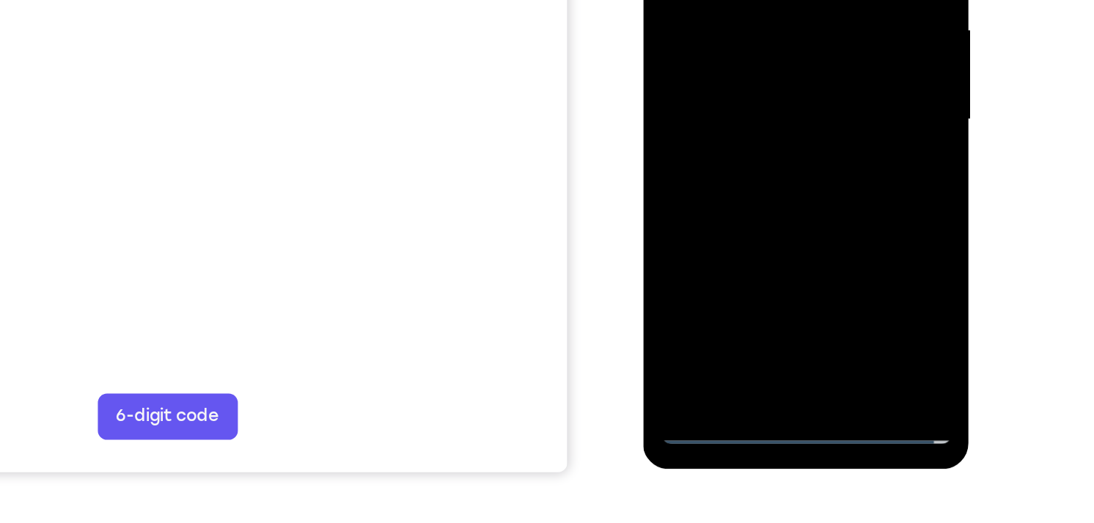
scroll to position [192, 0]
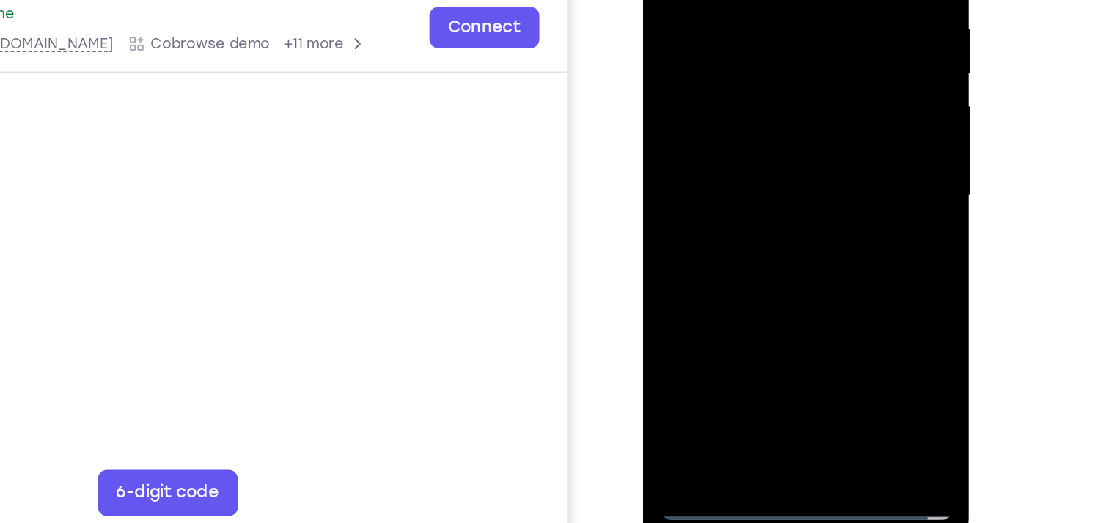
click at [743, 142] on div at bounding box center [746, 72] width 185 height 411
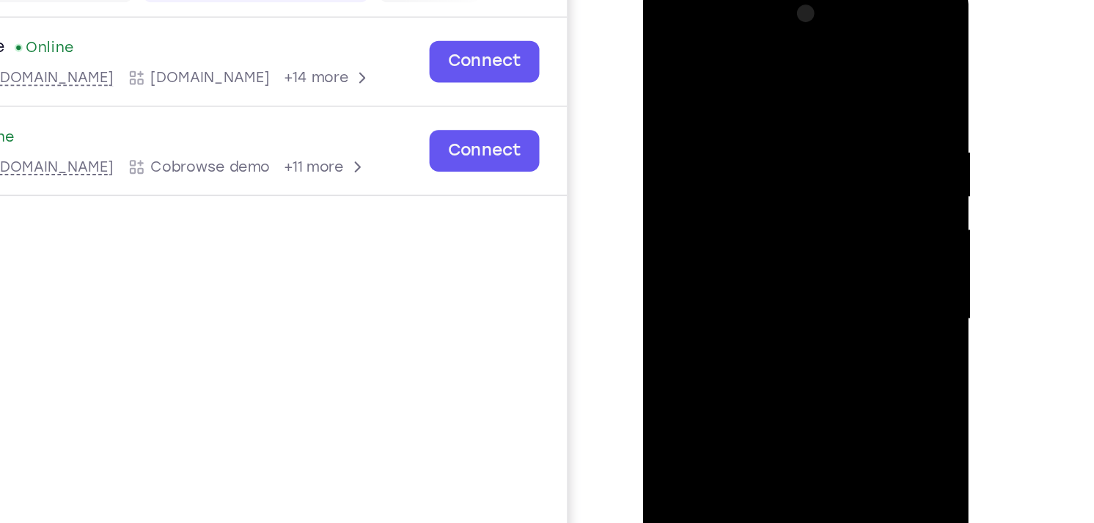
click at [718, 90] on div at bounding box center [746, 195] width 185 height 411
click at [674, 121] on div at bounding box center [746, 195] width 185 height 411
click at [729, 294] on div at bounding box center [746, 195] width 185 height 411
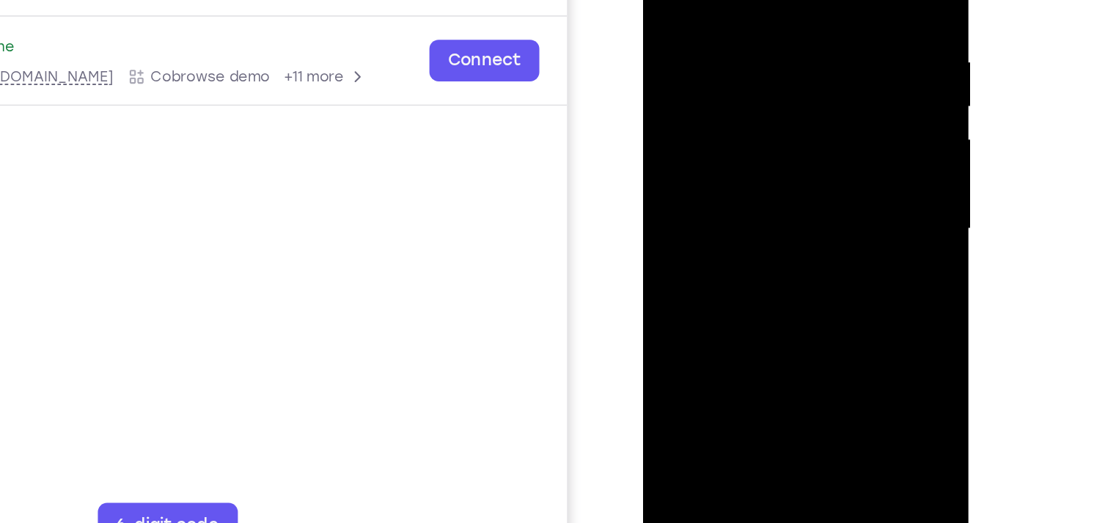
click at [746, 269] on div at bounding box center [746, 105] width 185 height 411
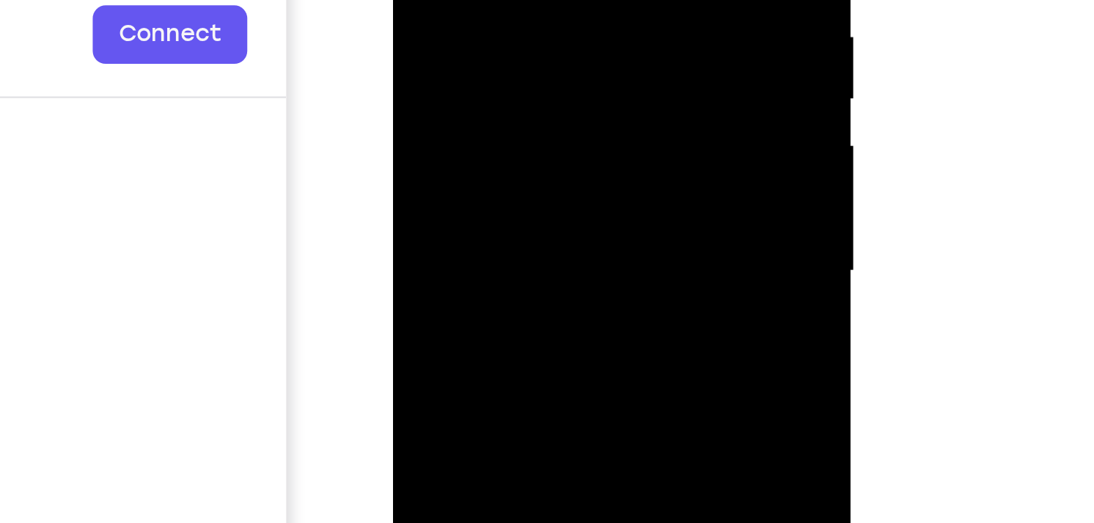
click at [551, 0] on div at bounding box center [495, 9] width 185 height 411
click at [486, 68] on div at bounding box center [495, 9] width 185 height 411
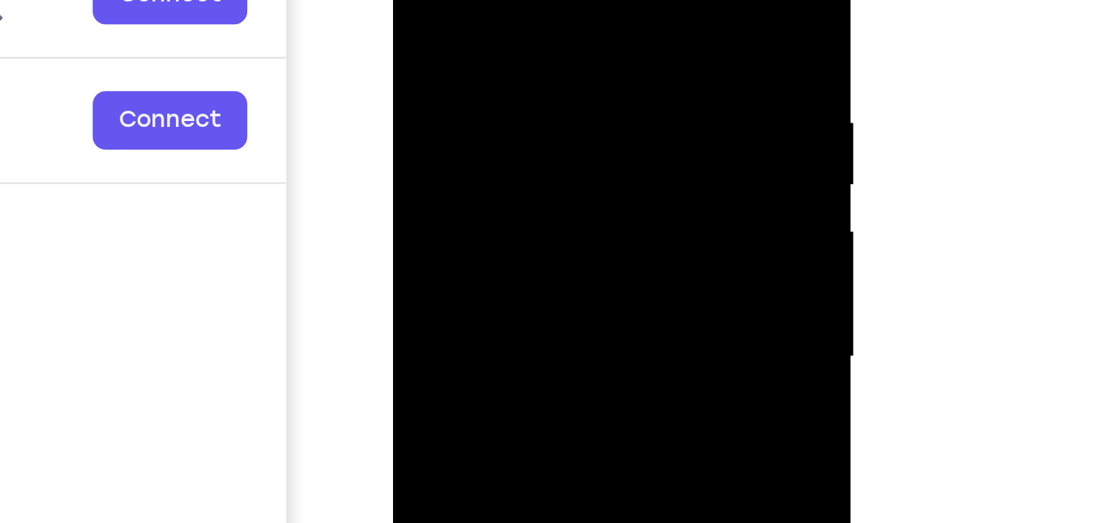
scroll to position [12, 0]
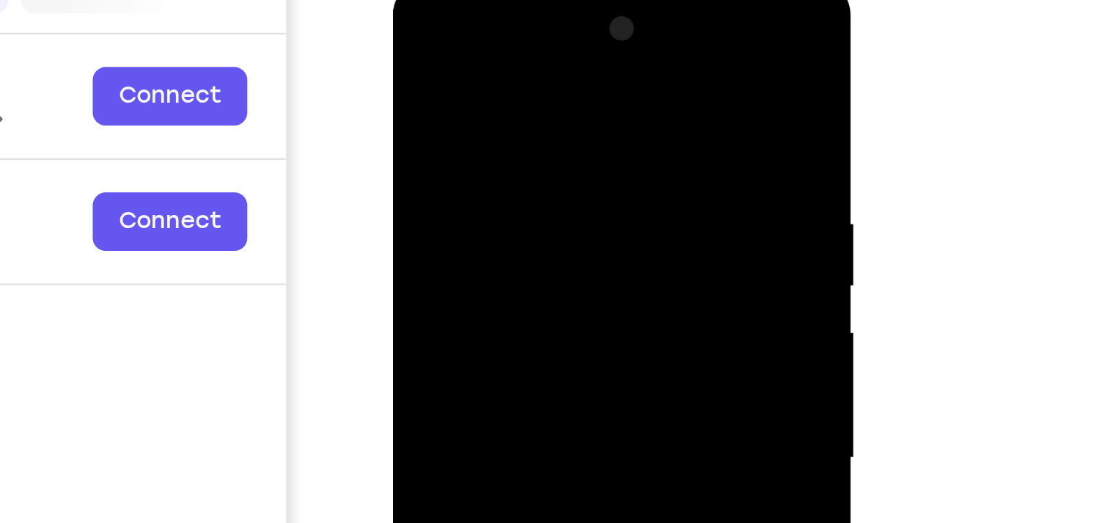
drag, startPoint x: 503, startPoint y: 67, endPoint x: 506, endPoint y: 225, distance: 157.7
click at [506, 225] on div at bounding box center [495, 195] width 185 height 411
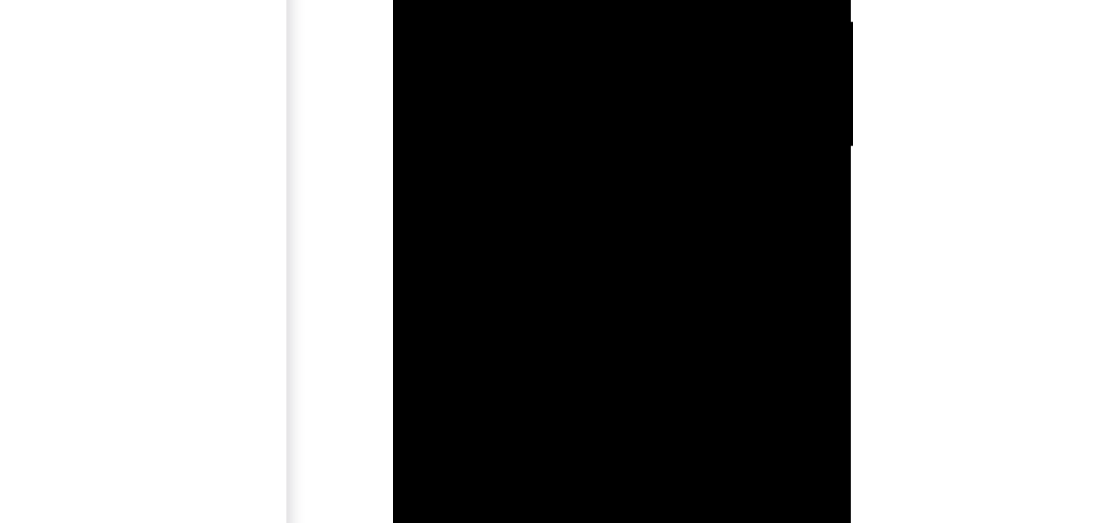
scroll to position [106, 0]
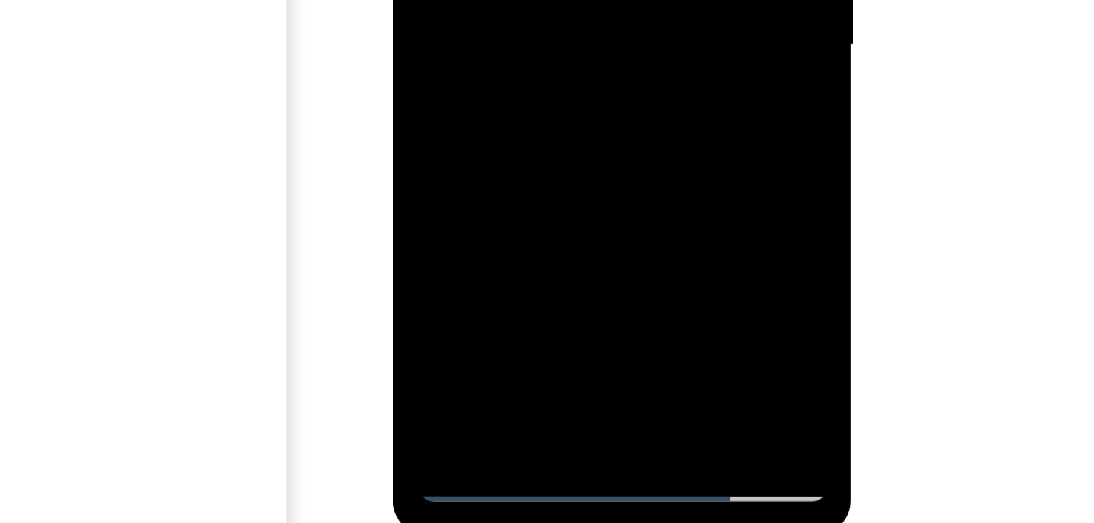
scroll to position [184, 0]
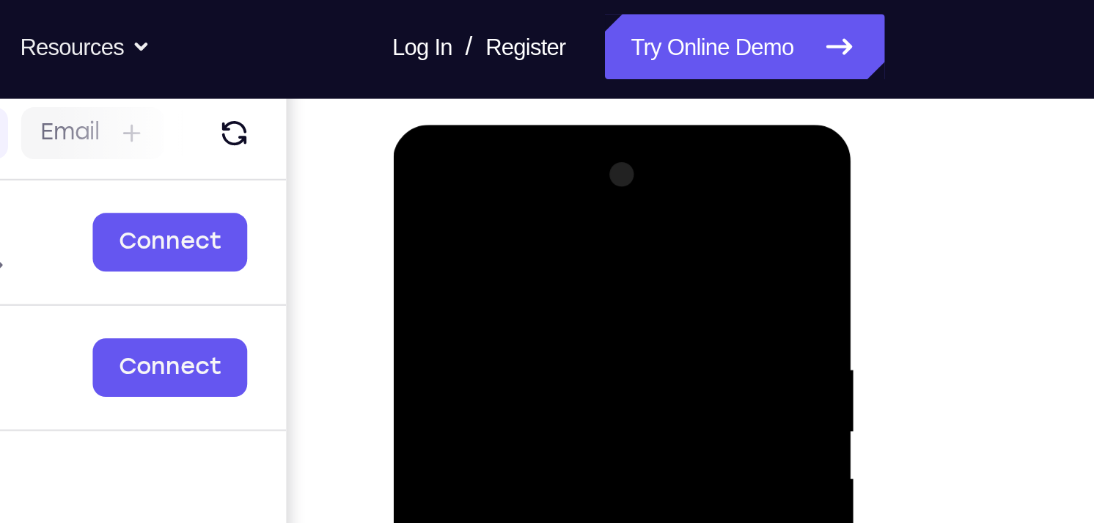
click at [556, 169] on div at bounding box center [495, 341] width 185 height 411
click at [479, 191] on div at bounding box center [495, 341] width 185 height 411
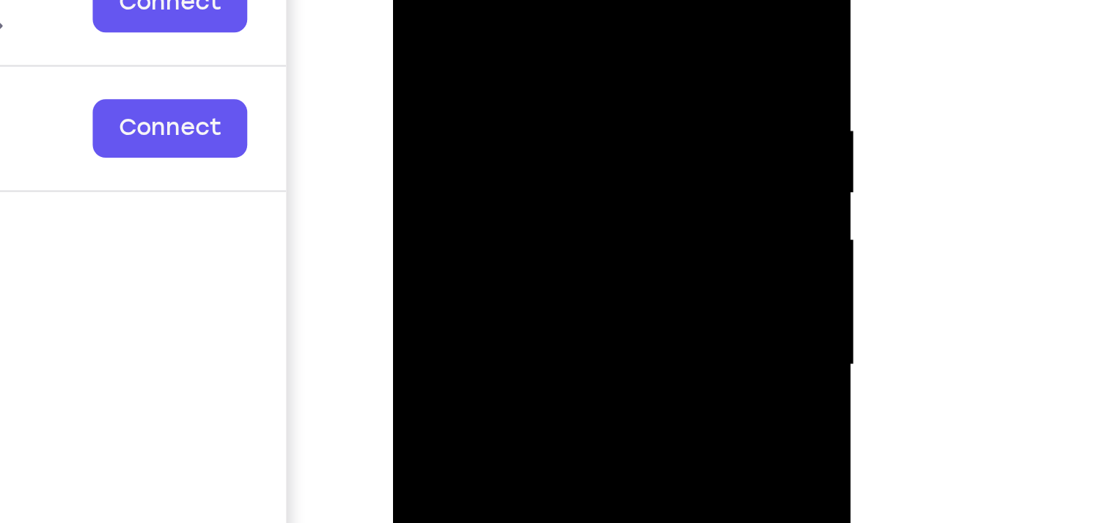
click at [553, 34] on div at bounding box center [495, 102] width 185 height 411
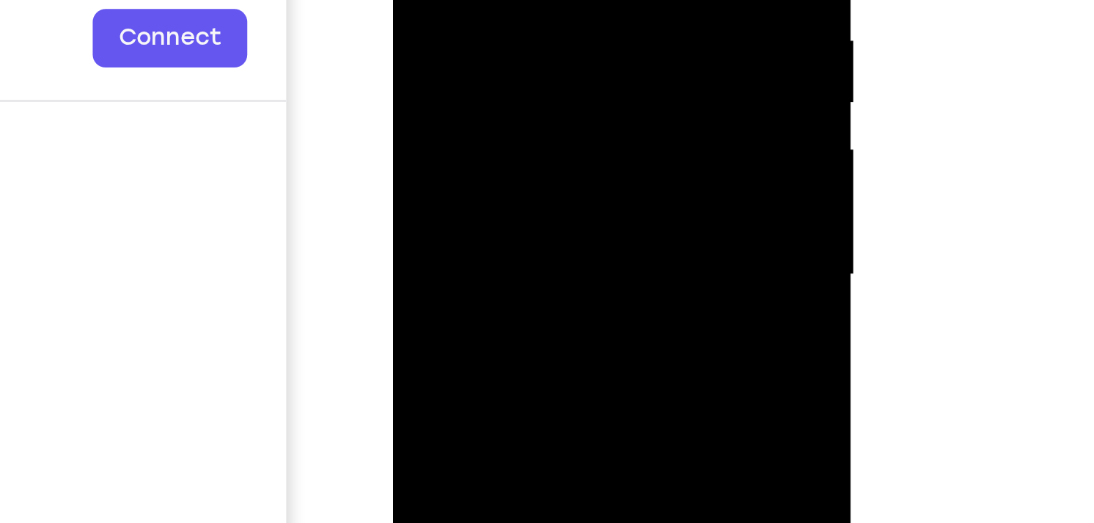
click at [573, 0] on div at bounding box center [495, 12] width 185 height 411
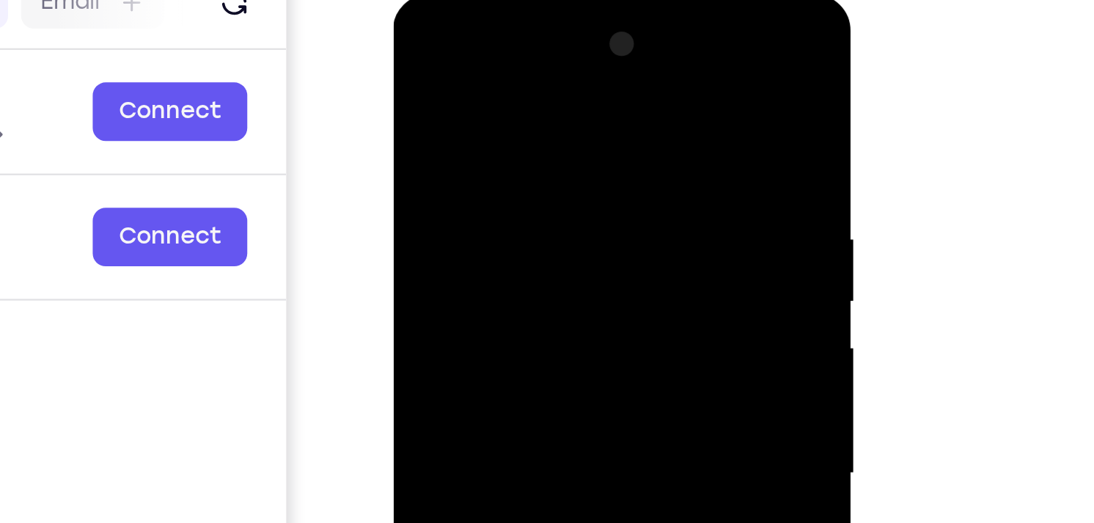
click at [573, 142] on div at bounding box center [495, 211] width 185 height 411
click at [575, 62] on div at bounding box center [495, 211] width 185 height 411
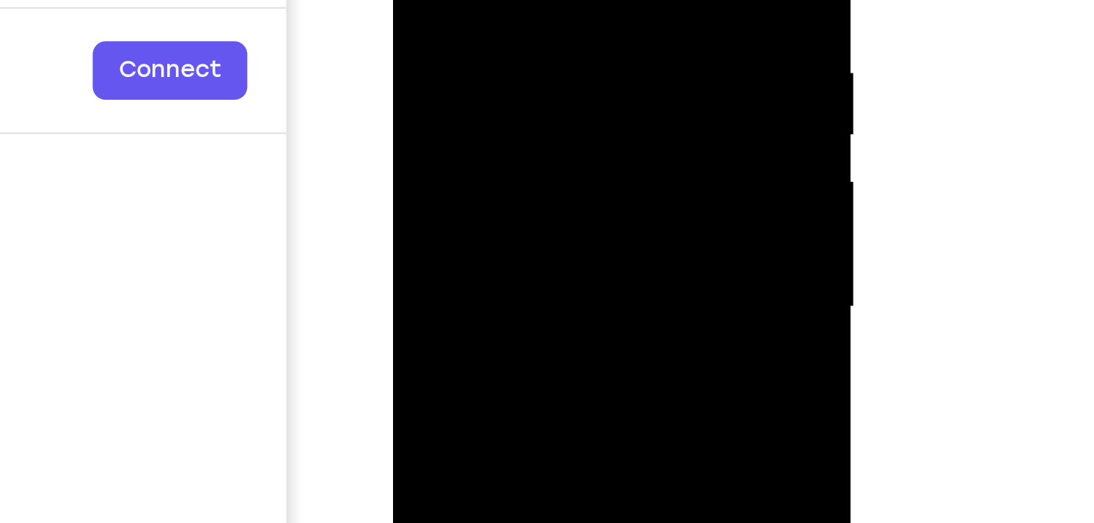
scroll to position [169, 0]
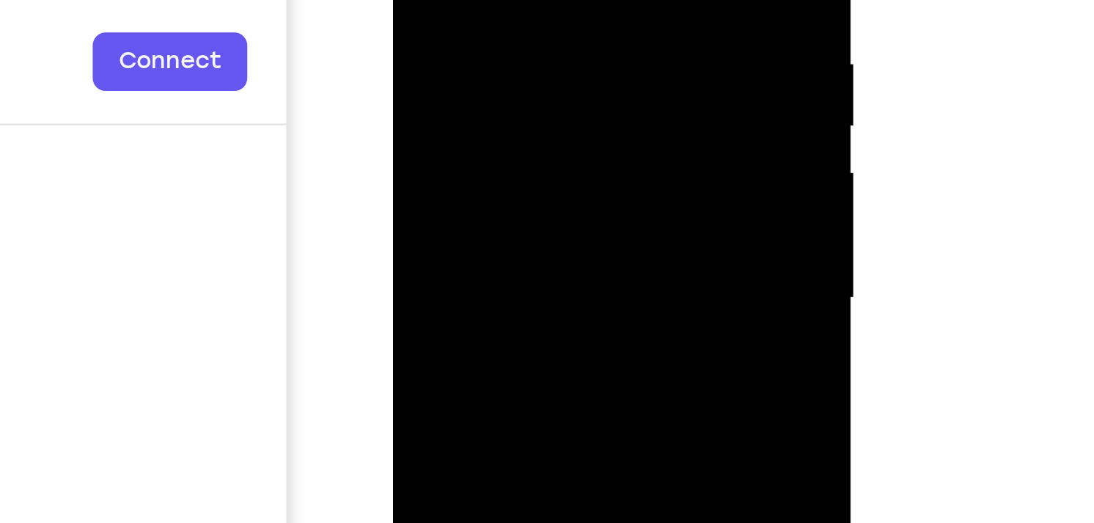
drag, startPoint x: 501, startPoint y: 6, endPoint x: 499, endPoint y: 131, distance: 125.4
click at [499, 131] on div at bounding box center [495, 36] width 185 height 411
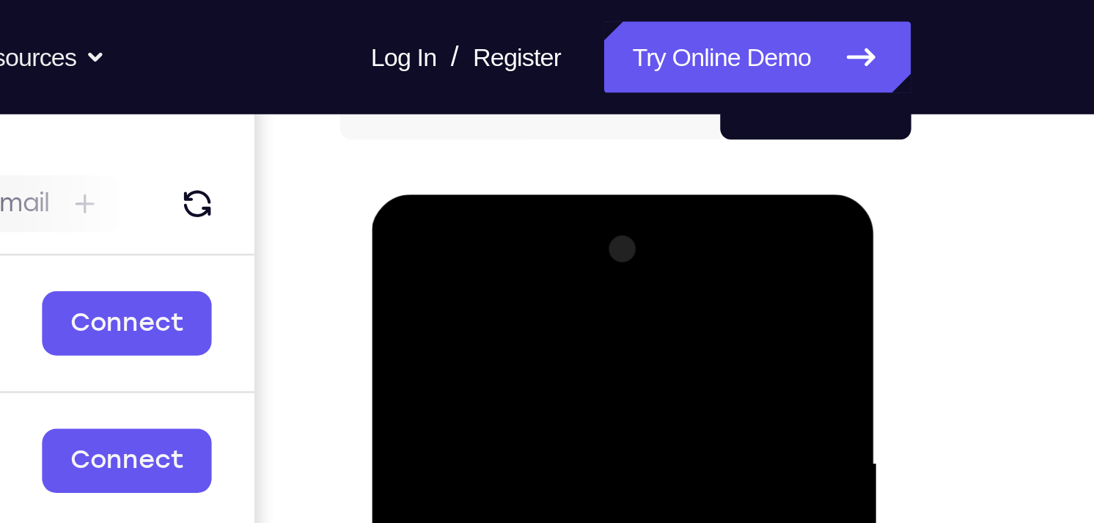
scroll to position [161, 0]
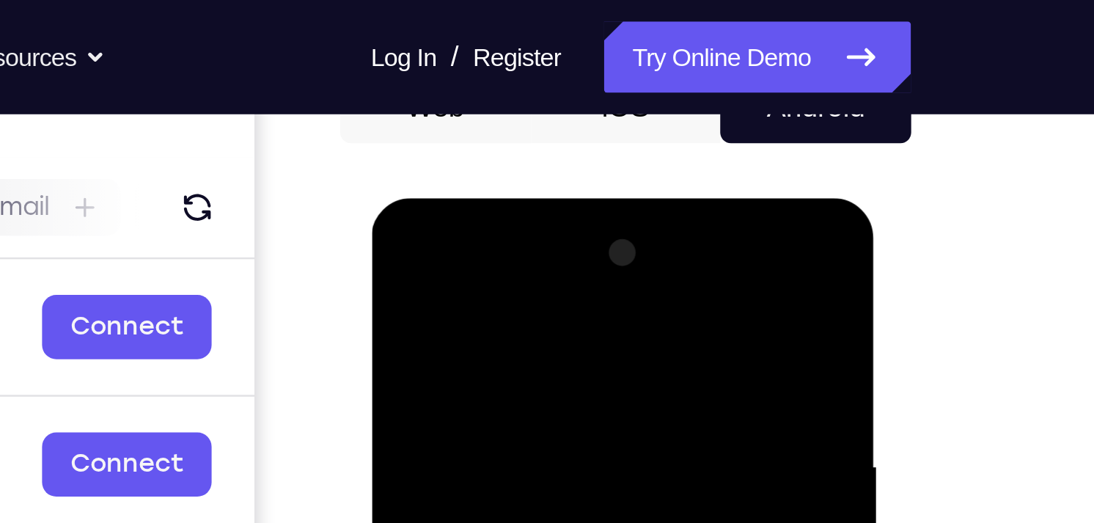
click at [537, 243] on div at bounding box center [474, 414] width 185 height 411
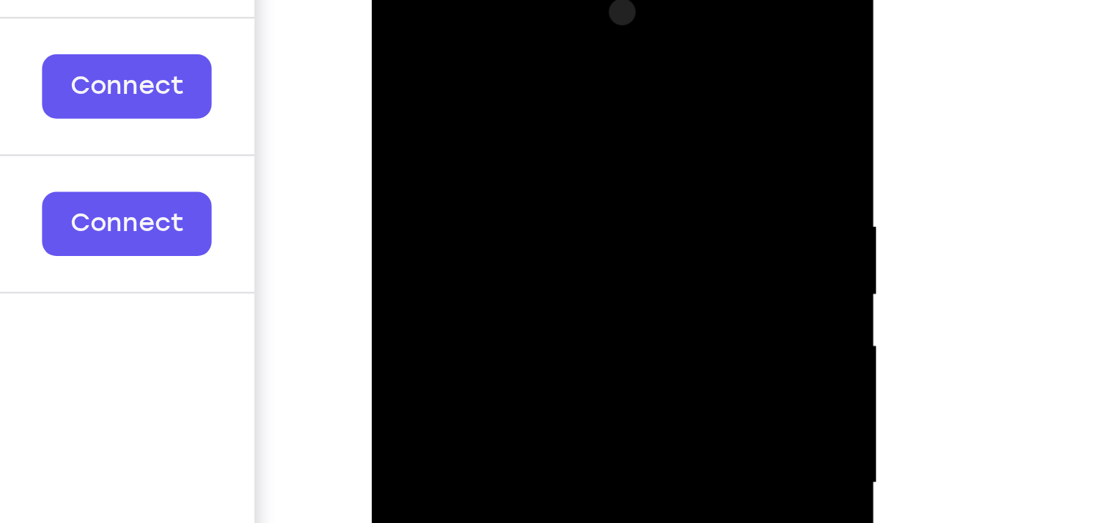
click at [447, 26] on div at bounding box center [474, 174] width 185 height 411
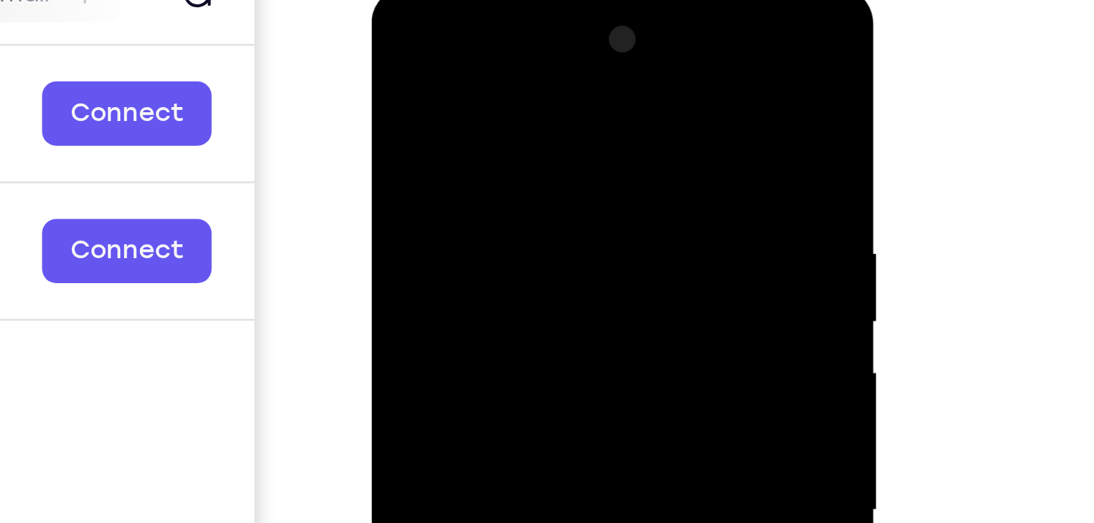
scroll to position [32, 0]
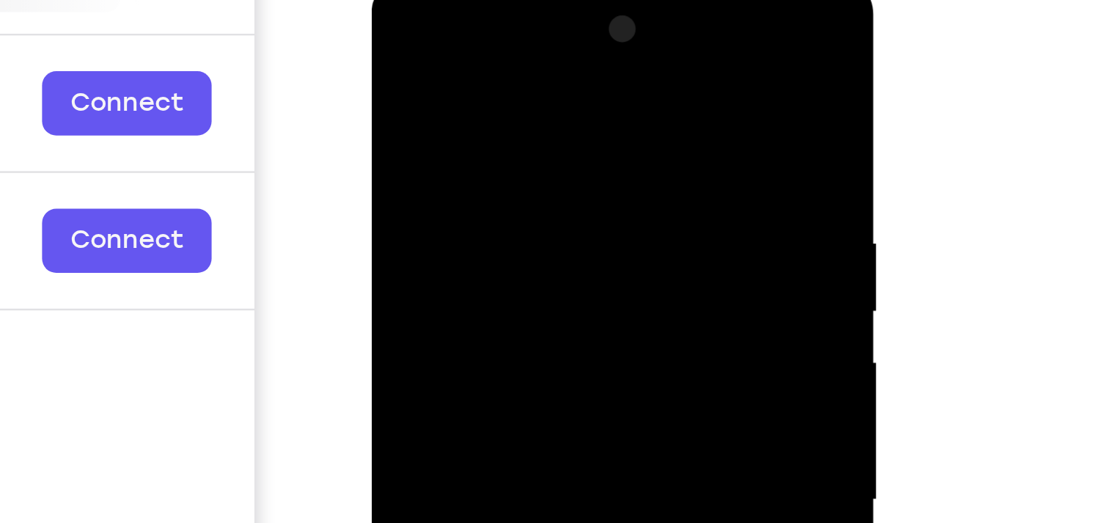
click at [420, 49] on div at bounding box center [474, 191] width 185 height 411
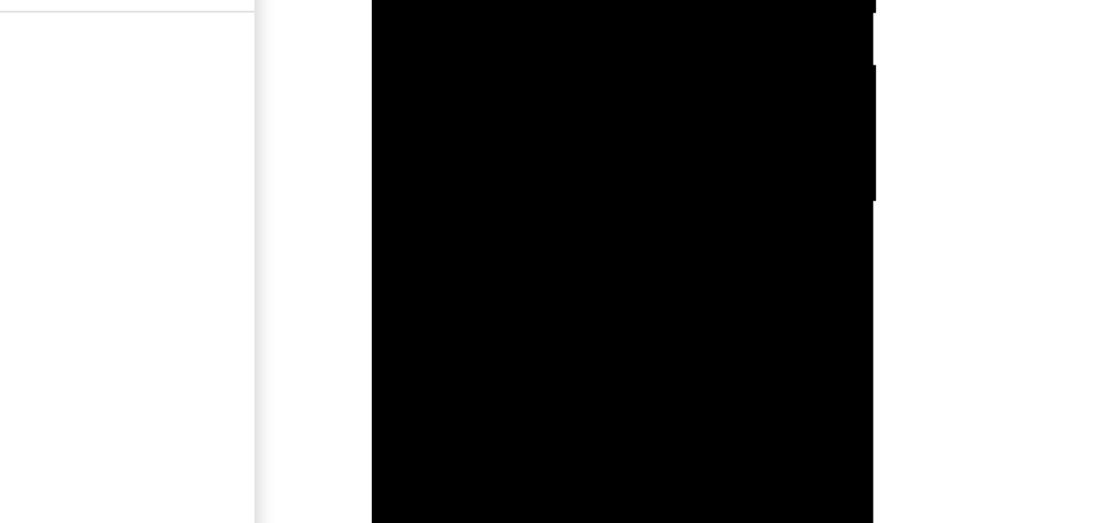
scroll to position [71, 0]
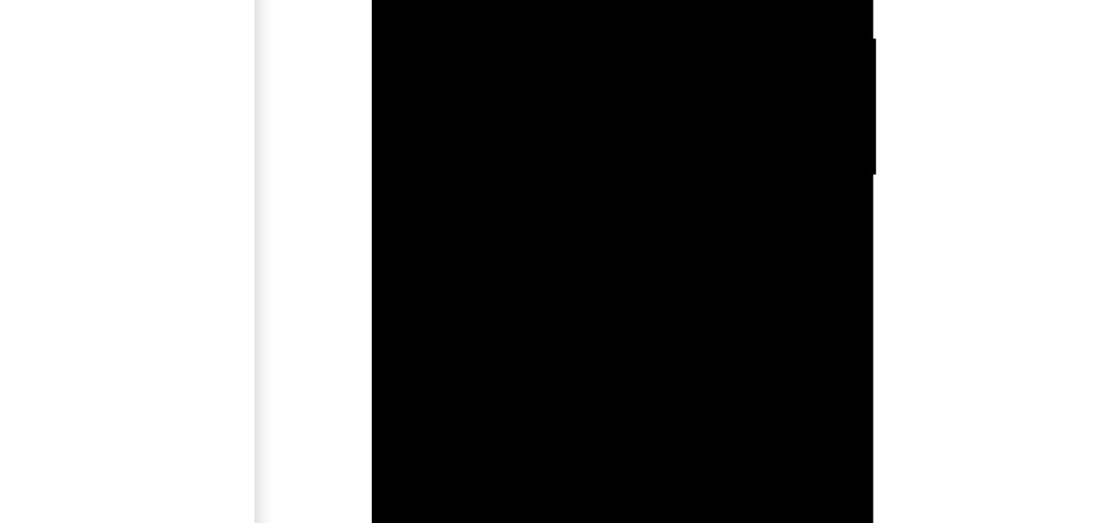
scroll to position [81, 0]
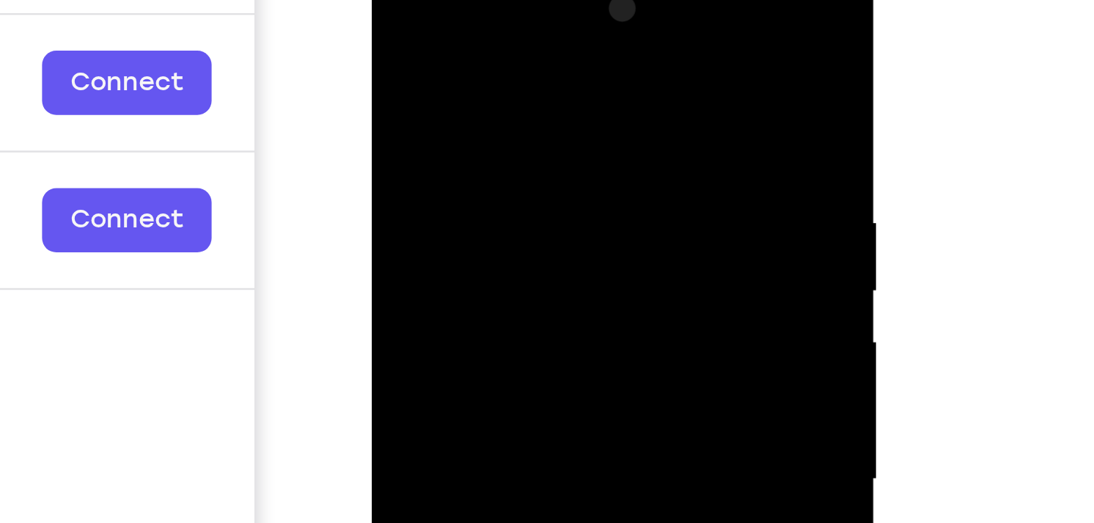
scroll to position [169, 0]
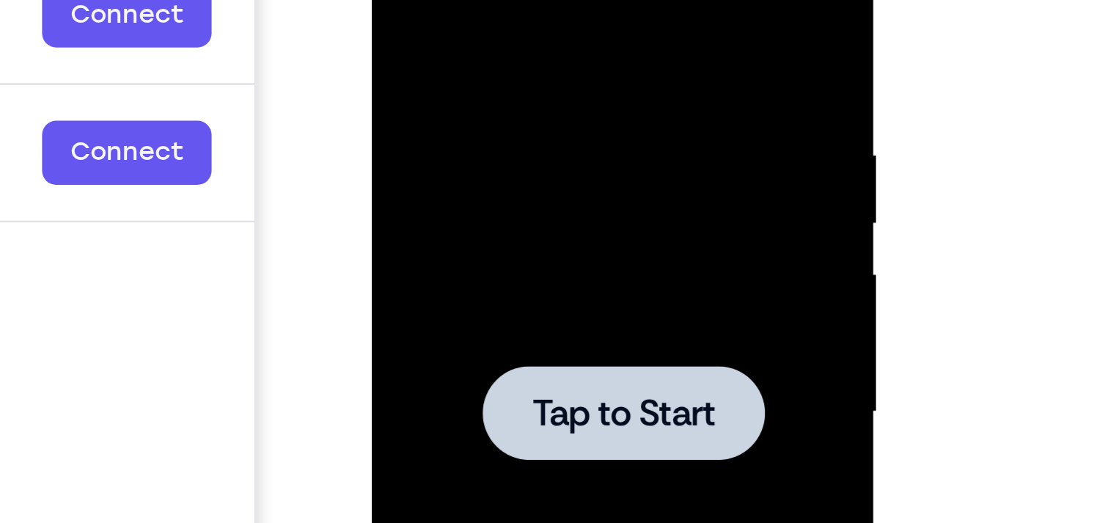
click at [480, 102] on span "Tap to Start" at bounding box center [474, 103] width 75 height 15
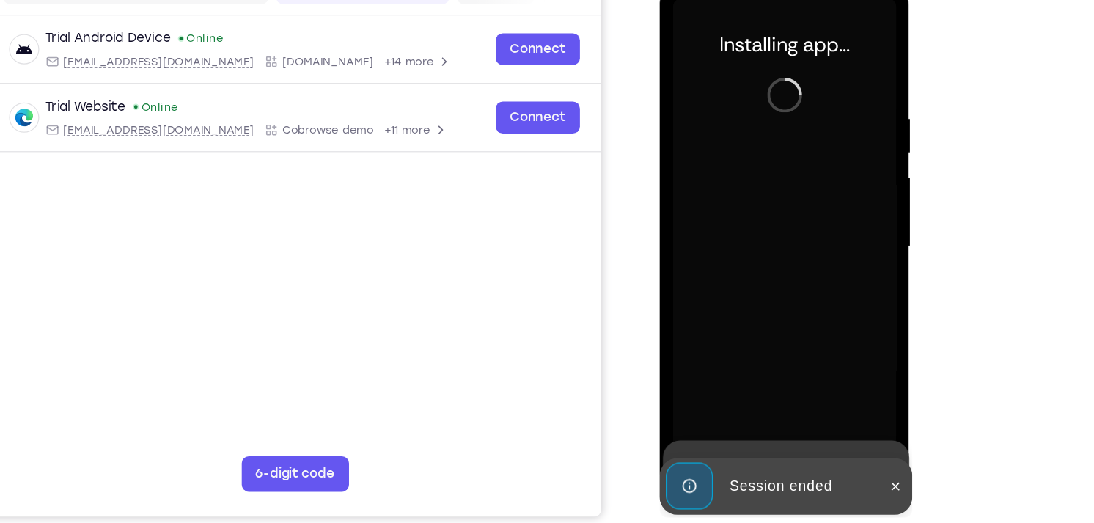
scroll to position [168, 0]
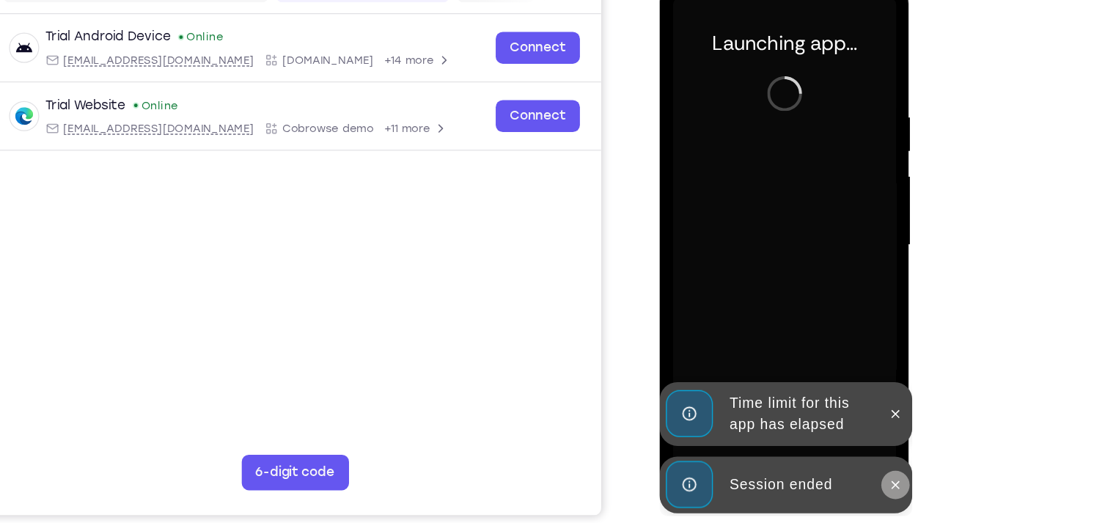
click at [852, 397] on icon at bounding box center [853, 398] width 7 height 7
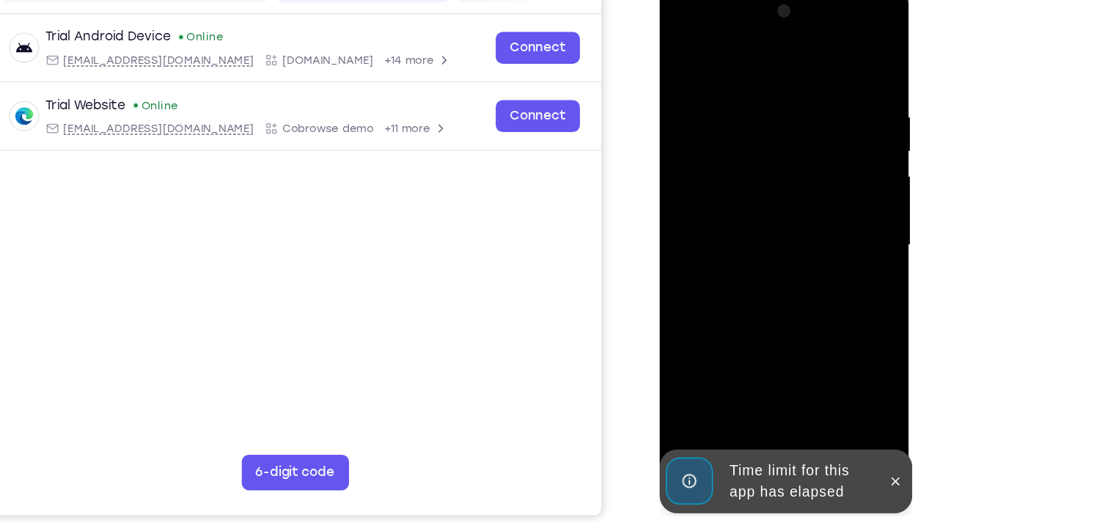
click at [852, 397] on icon at bounding box center [853, 395] width 7 height 7
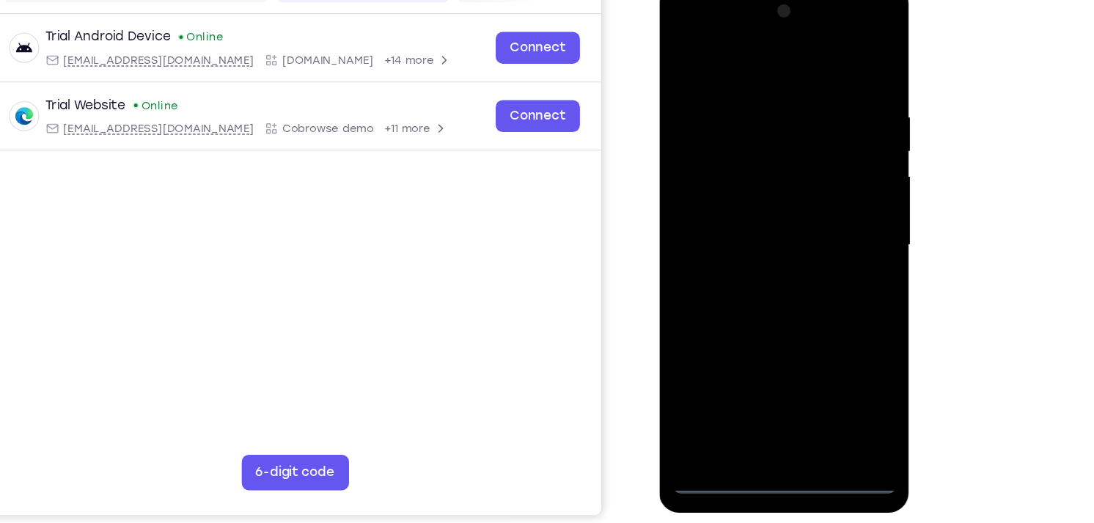
click at [757, 398] on div at bounding box center [761, 201] width 185 height 411
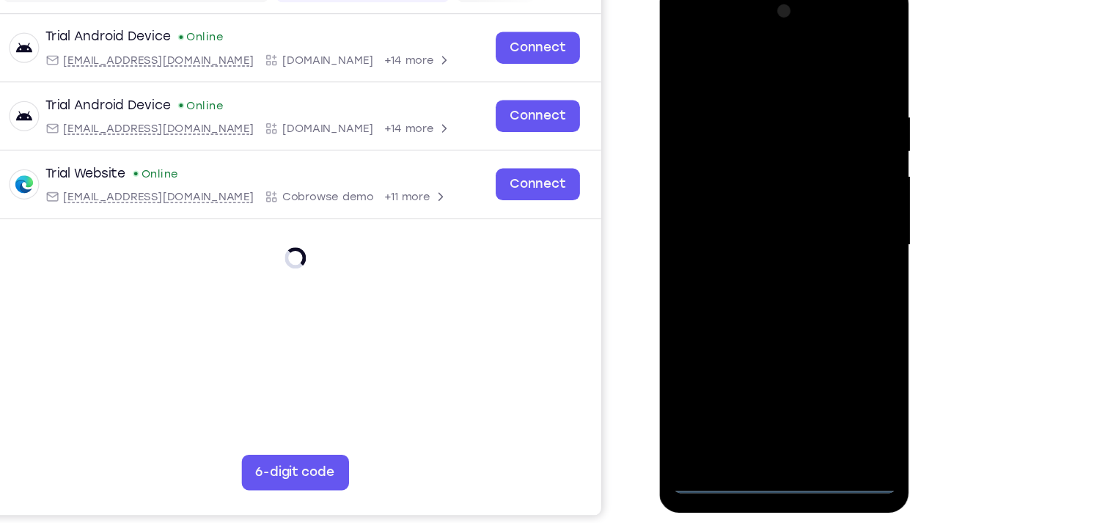
click at [825, 330] on div at bounding box center [761, 201] width 185 height 411
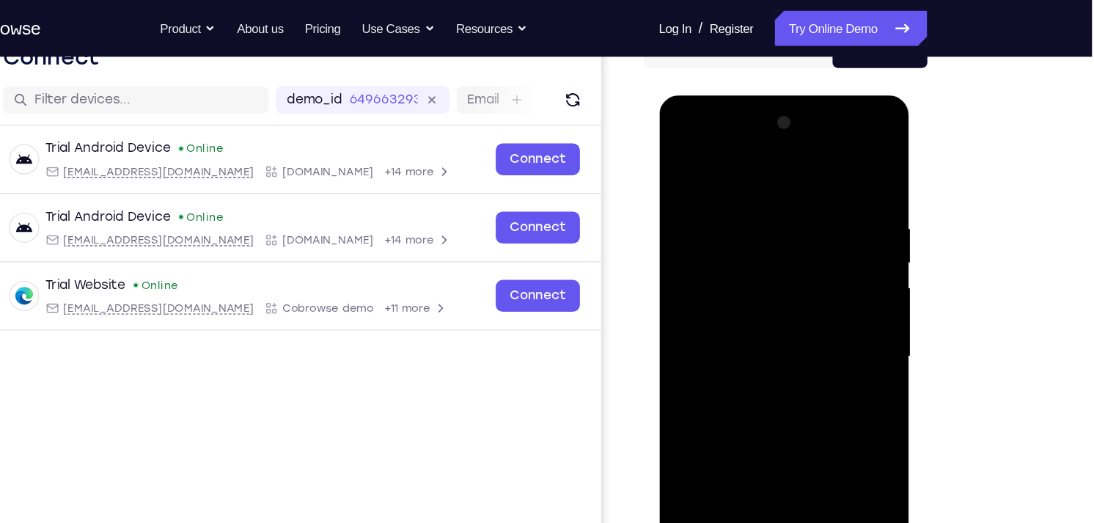
scroll to position [160, 0]
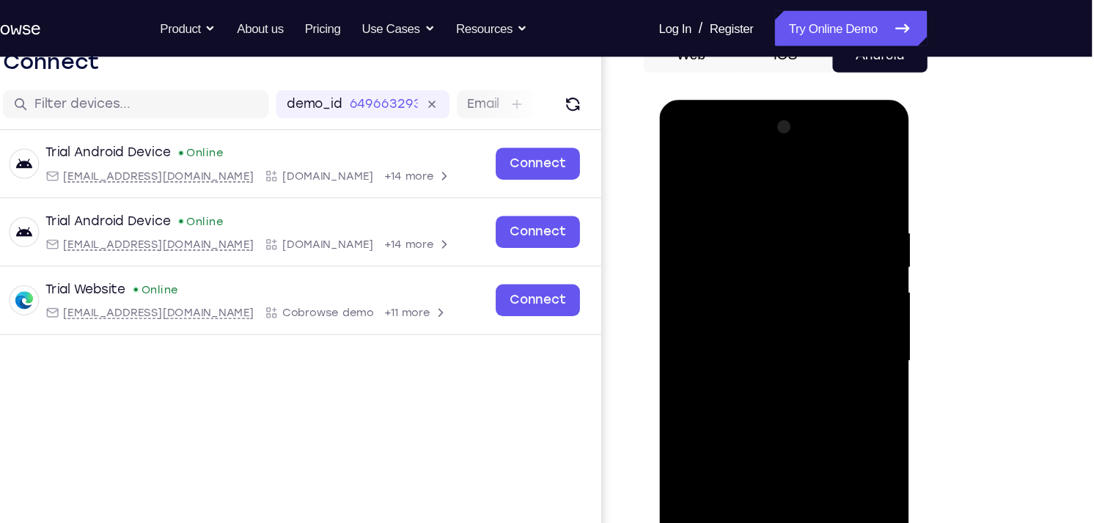
click at [734, 162] on div at bounding box center [761, 316] width 185 height 411
click at [732, 234] on div at bounding box center [761, 316] width 185 height 411
click at [705, 286] on div at bounding box center [761, 316] width 185 height 411
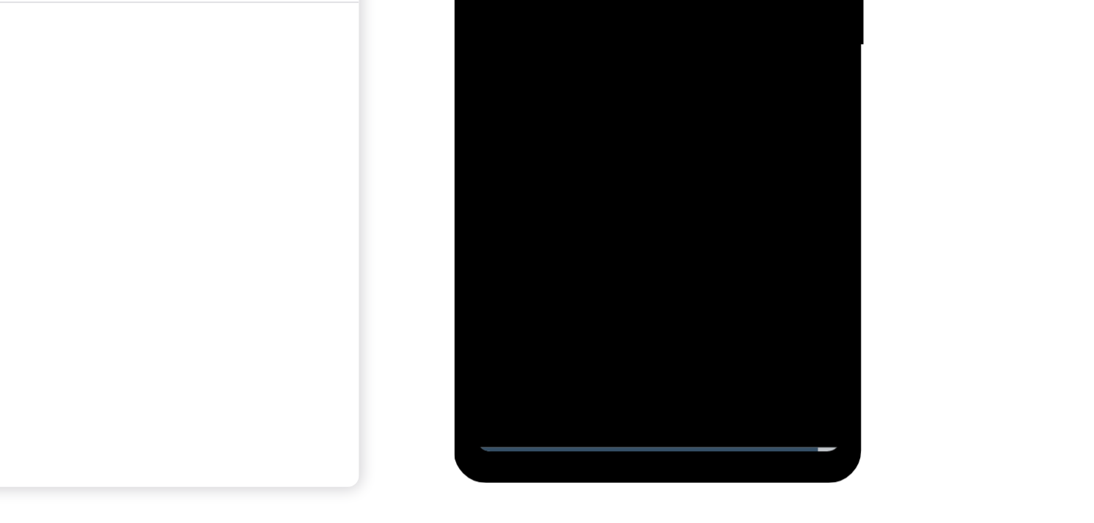
scroll to position [177, 0]
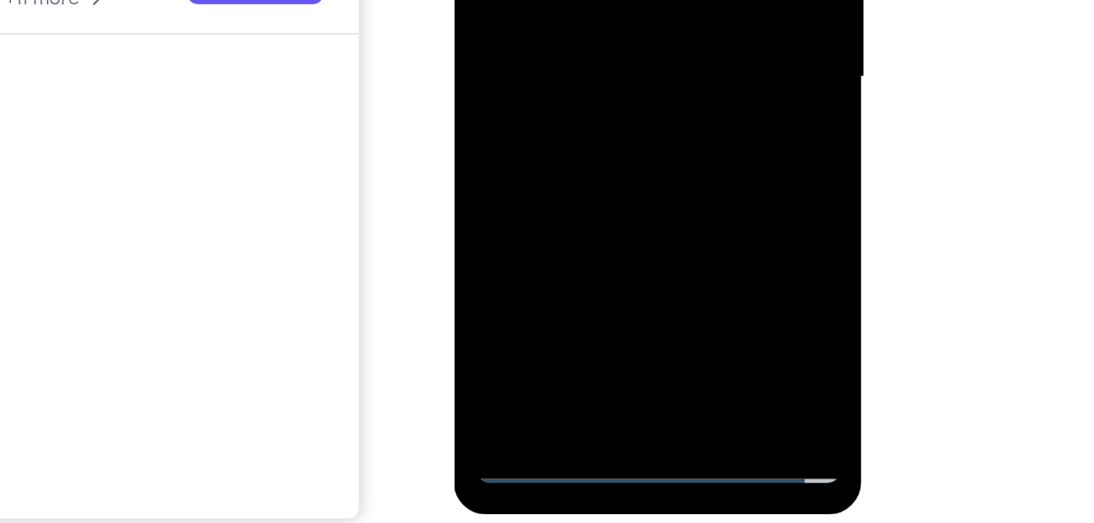
scroll to position [176, 0]
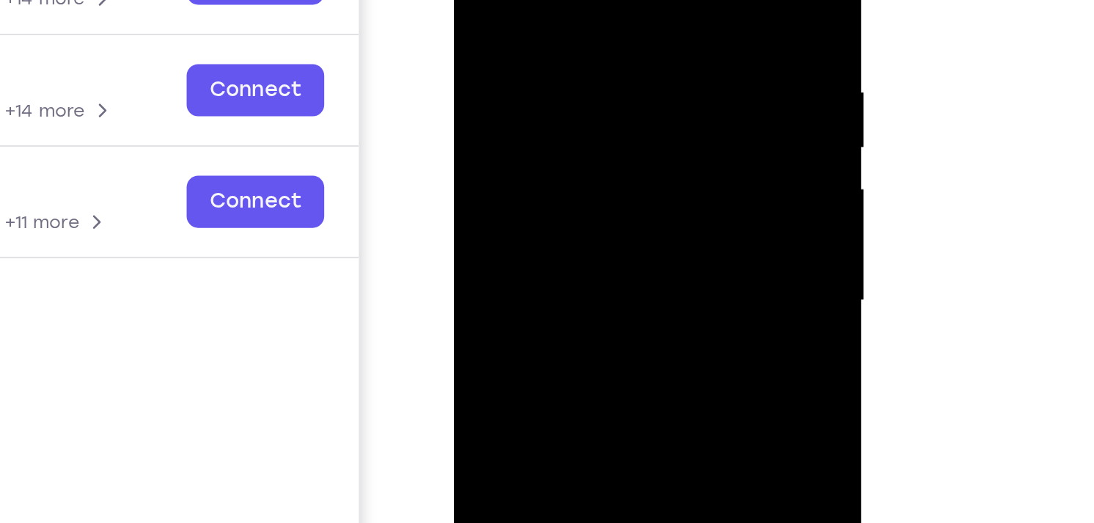
click at [488, 13] on div at bounding box center [557, 91] width 185 height 411
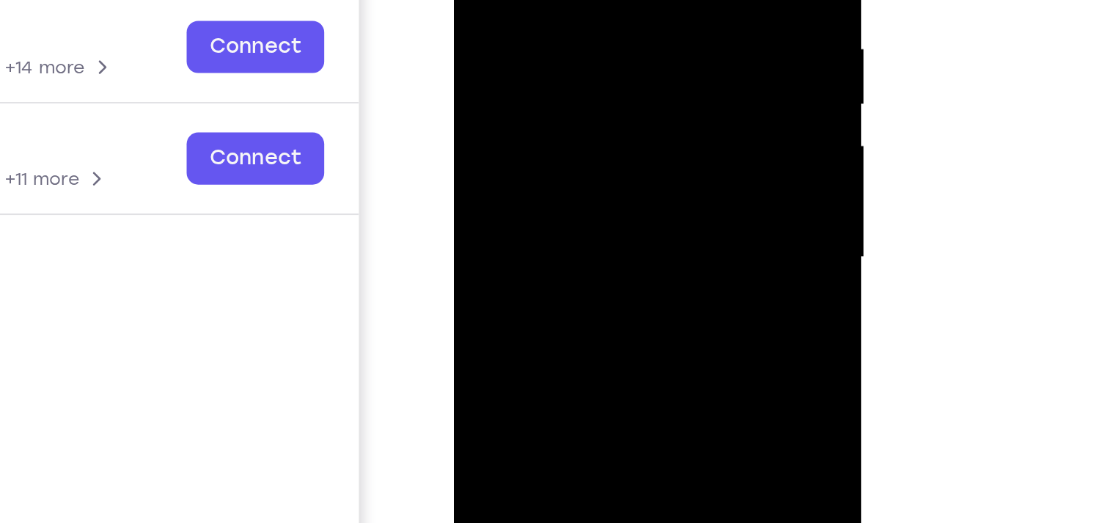
click at [541, 144] on div at bounding box center [557, 47] width 185 height 411
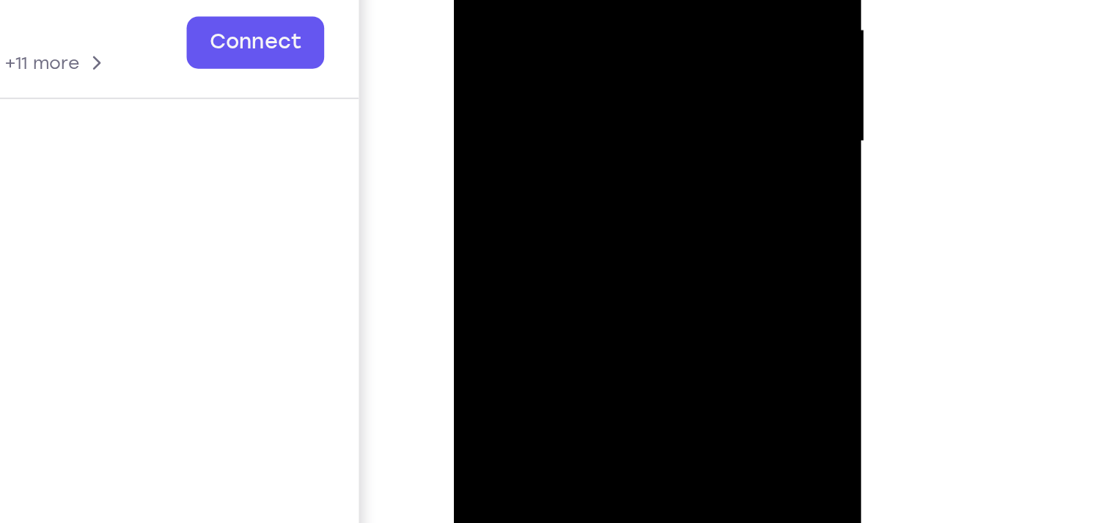
scroll to position [192, 0]
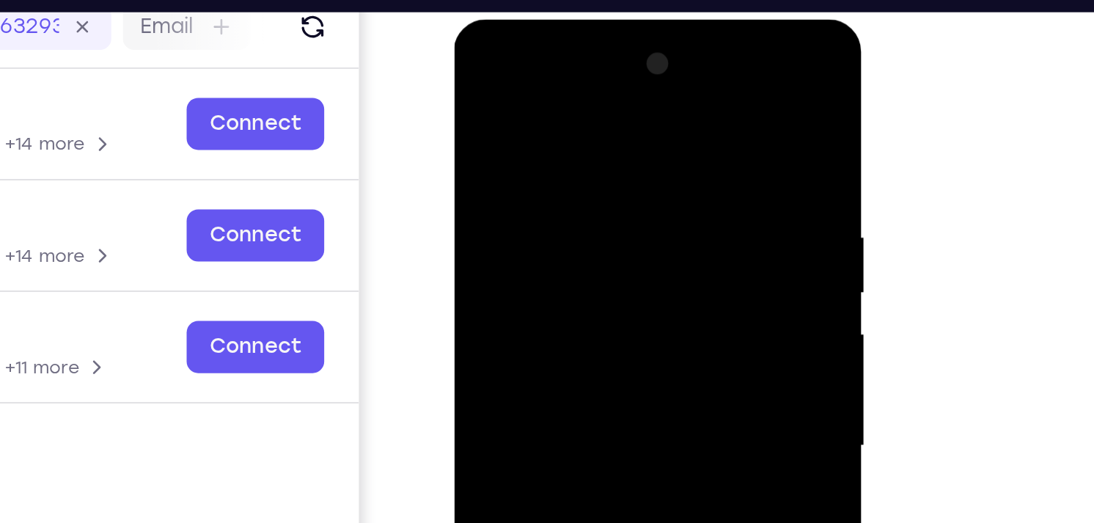
click at [620, 65] on div at bounding box center [557, 235] width 185 height 411
click at [546, 90] on div at bounding box center [557, 235] width 185 height 411
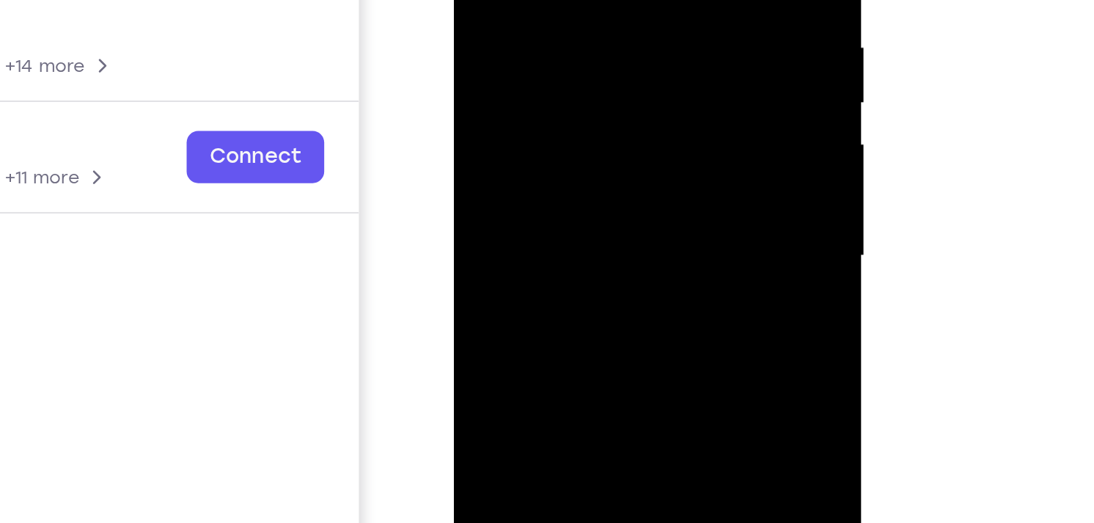
scroll to position [208, 0]
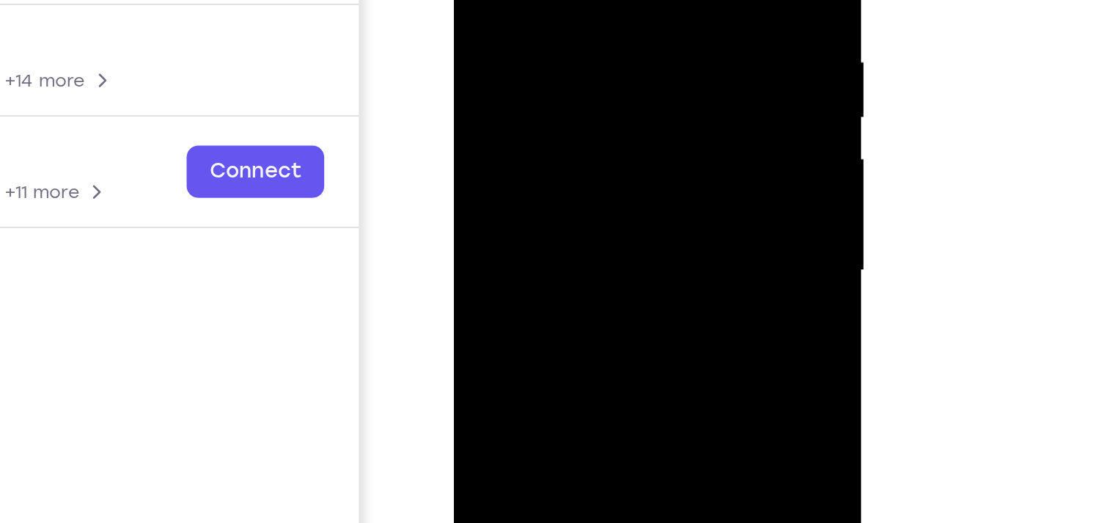
click at [496, 40] on div at bounding box center [557, 61] width 185 height 411
click at [543, 7] on div at bounding box center [557, 61] width 185 height 411
click at [556, 7] on div at bounding box center [557, 61] width 185 height 411
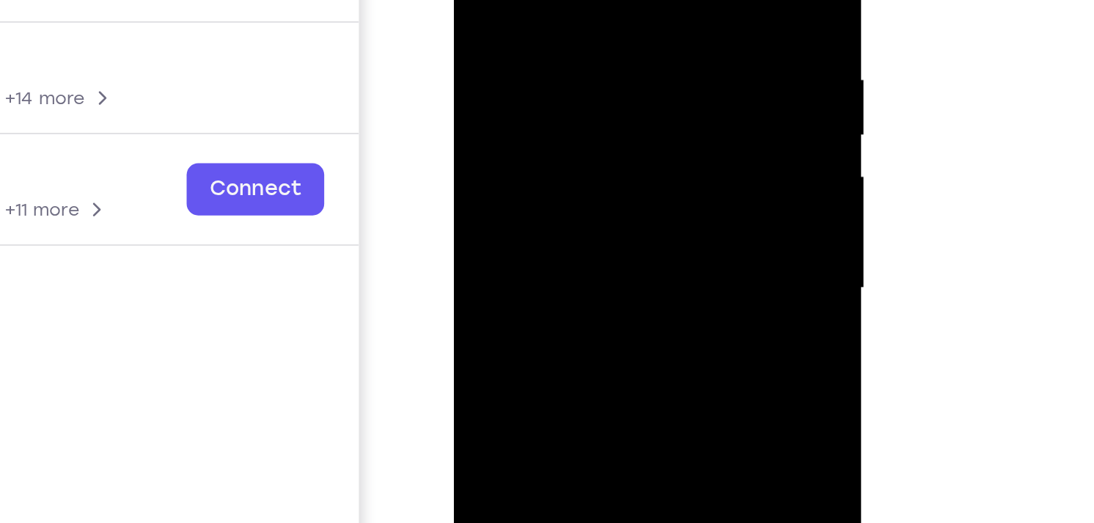
click at [624, 50] on div at bounding box center [557, 78] width 185 height 411
